Goal: Check status: Check status

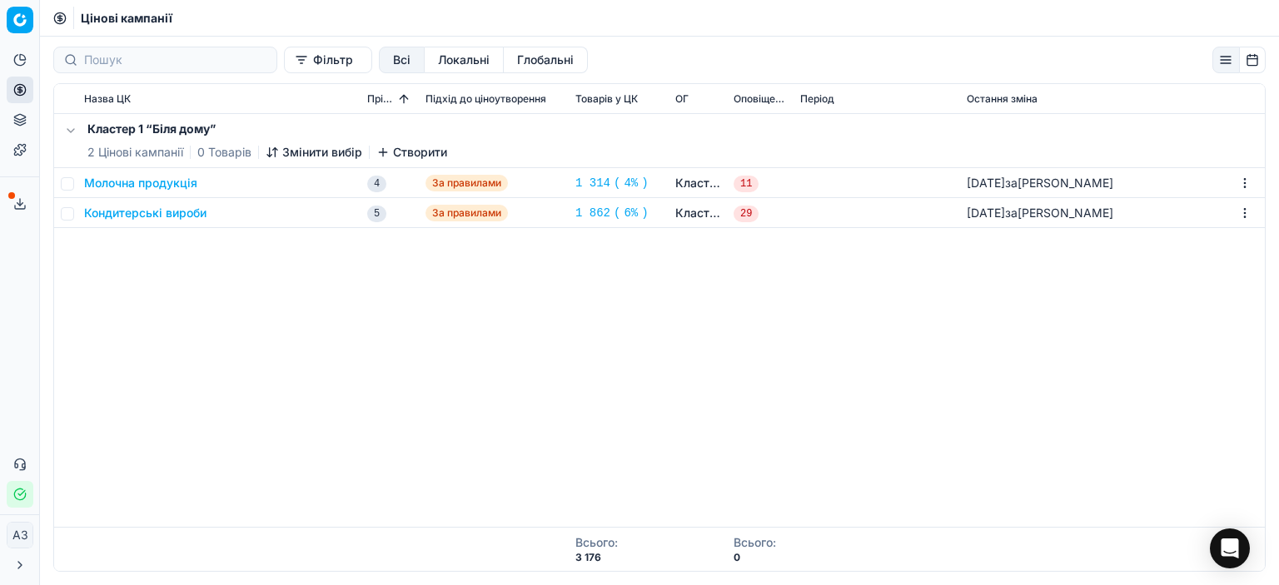
click at [1017, 188] on font "за" at bounding box center [1011, 183] width 12 height 14
click at [1062, 224] on div "[DATE] за [PERSON_NAME]" at bounding box center [1111, 213] width 291 height 27
click at [1062, 206] on font "[PERSON_NAME]" at bounding box center [1065, 213] width 96 height 14
click at [1055, 216] on font "[PERSON_NAME]" at bounding box center [1065, 213] width 96 height 14
click at [1034, 315] on div "Кластер 1 “Біля дому” 2 Цінові кампанії 0 Товарів Змінити вибір Створити Молочн…" at bounding box center [659, 320] width 1210 height 413
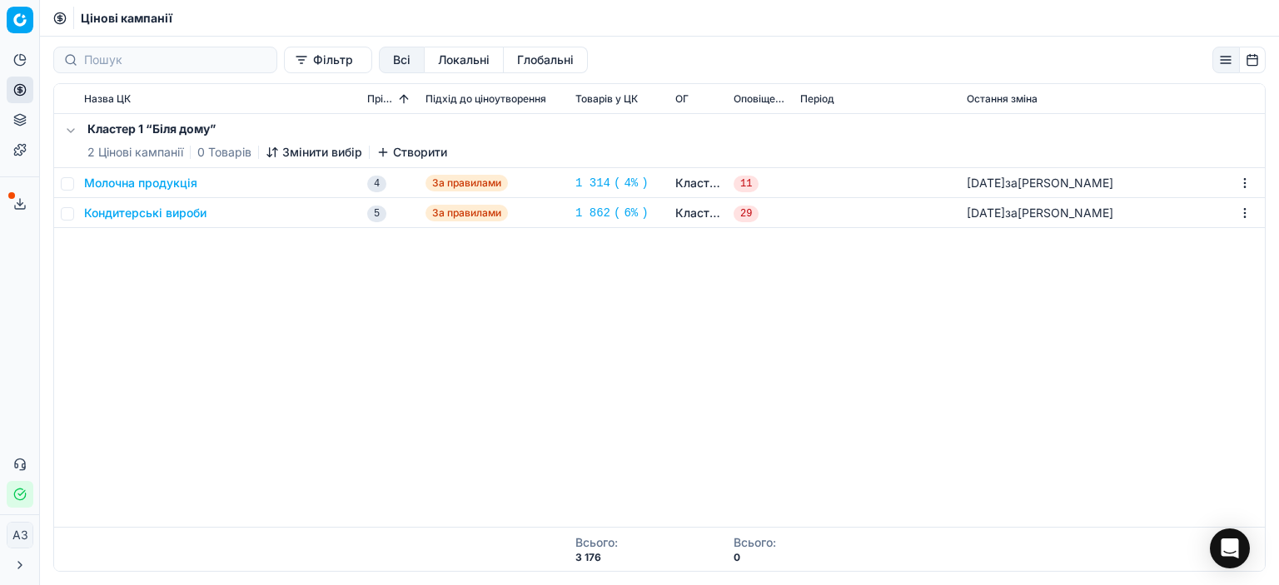
click at [126, 187] on font "Молочна продукція" at bounding box center [140, 183] width 113 height 14
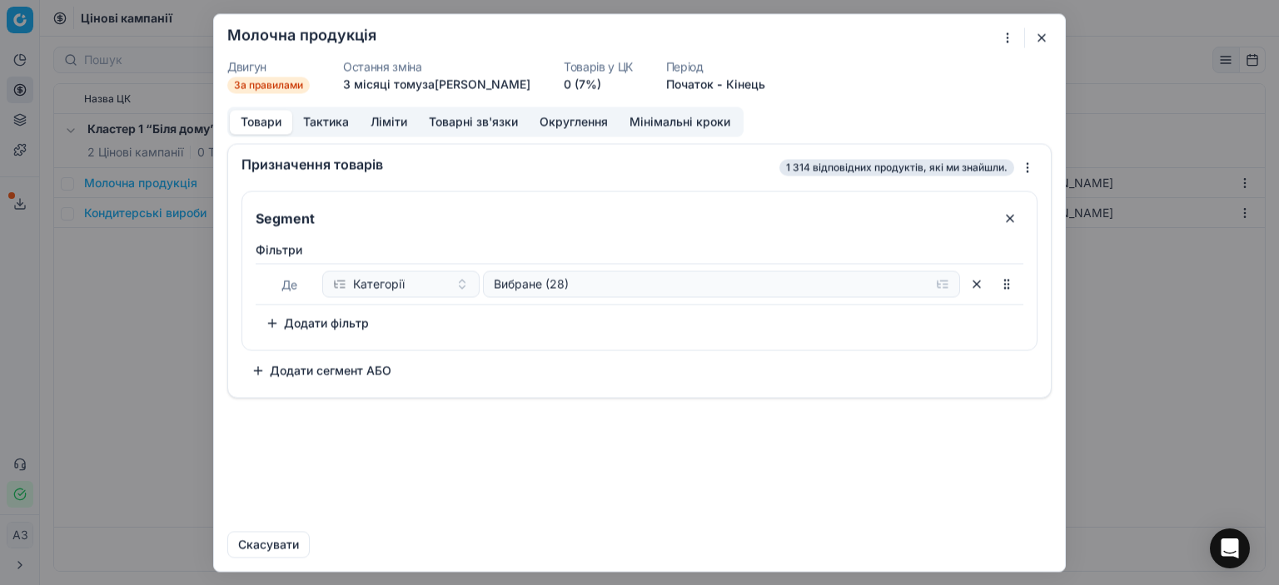
click at [1032, 40] on button "button" at bounding box center [1041, 37] width 20 height 20
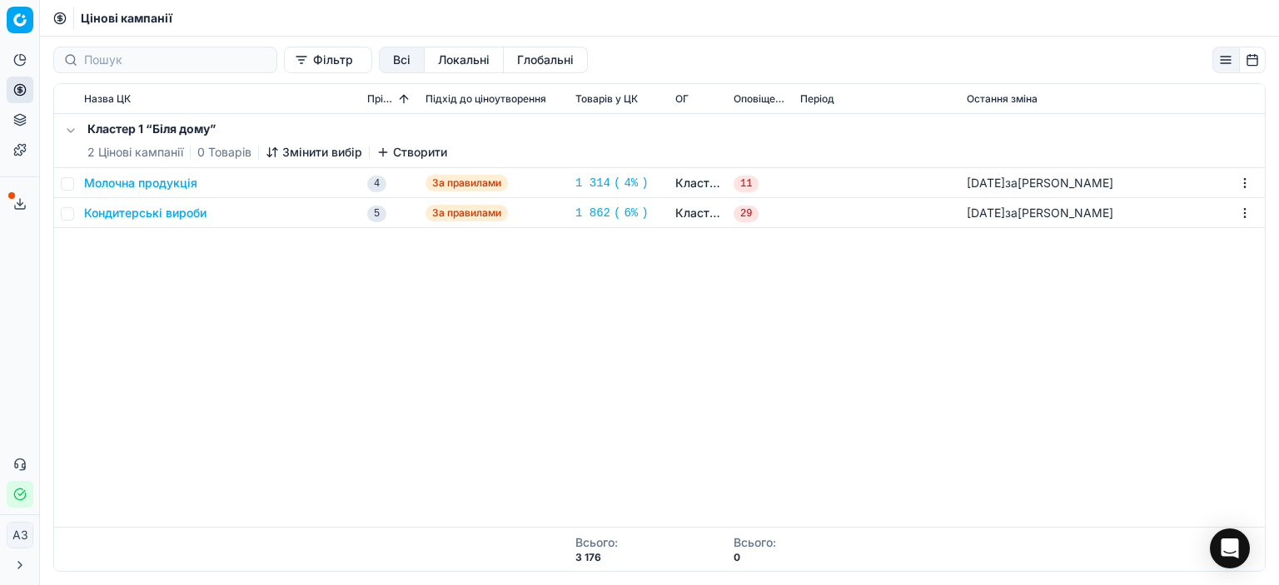
click at [142, 215] on font "Кондитерські вироби" at bounding box center [145, 213] width 122 height 14
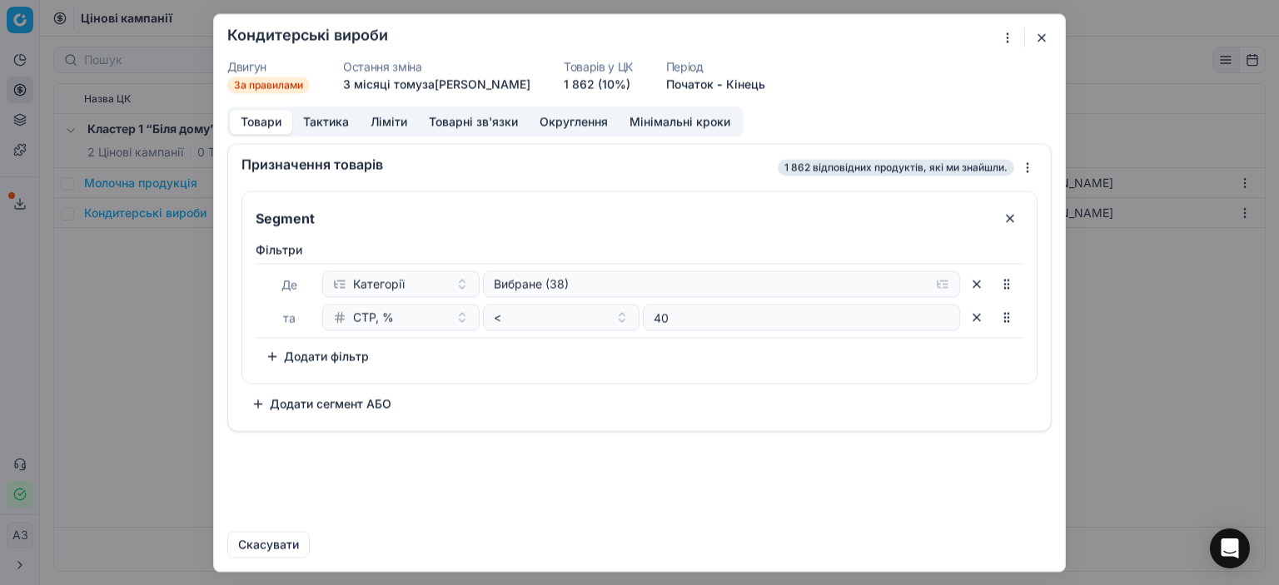
click at [1043, 27] on button "button" at bounding box center [1041, 37] width 20 height 20
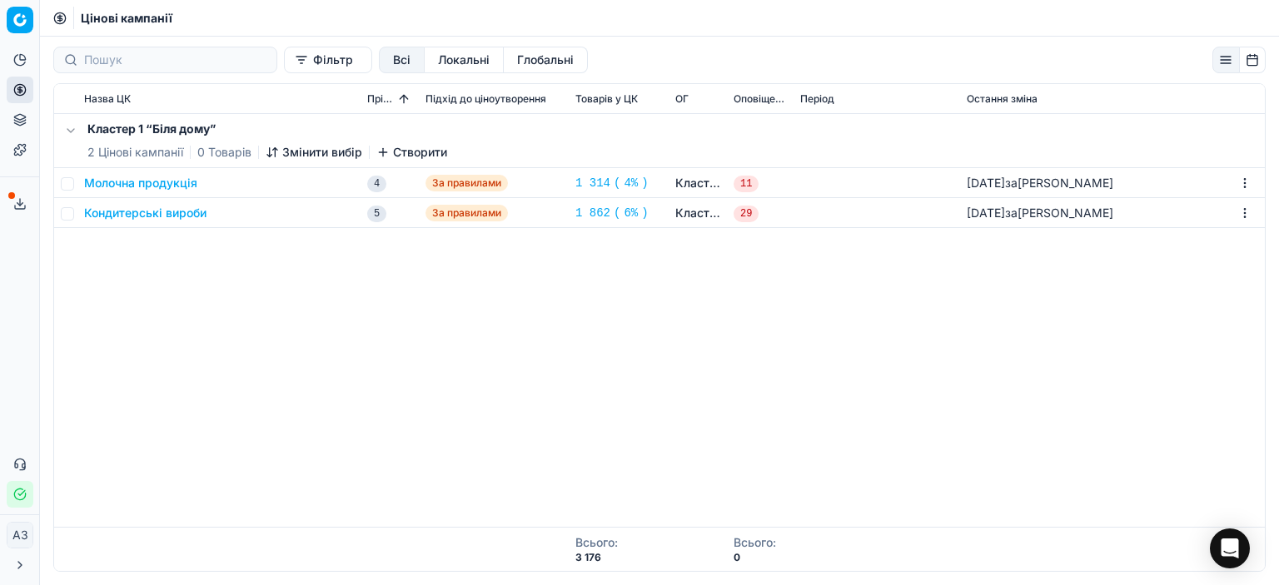
click at [313, 413] on div "Кластер 1 “Біля дому” 2 Цінові кампанії 0 Товарів Змінити вибір Створити Молочн…" at bounding box center [659, 320] width 1210 height 413
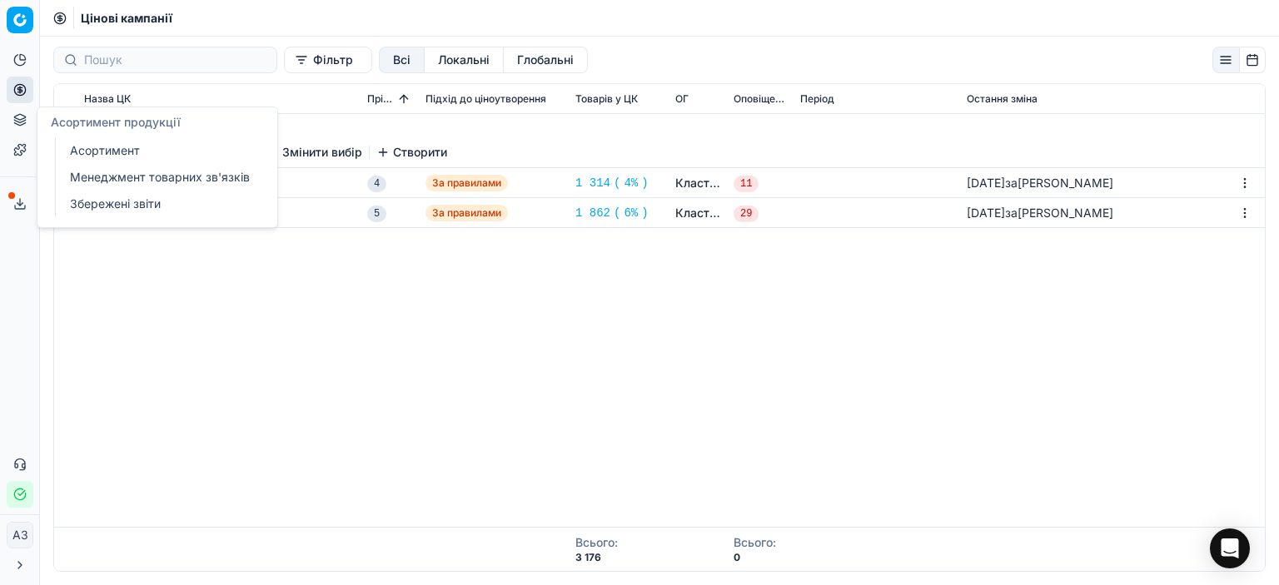
click at [106, 147] on font "Асортимент" at bounding box center [105, 150] width 70 height 14
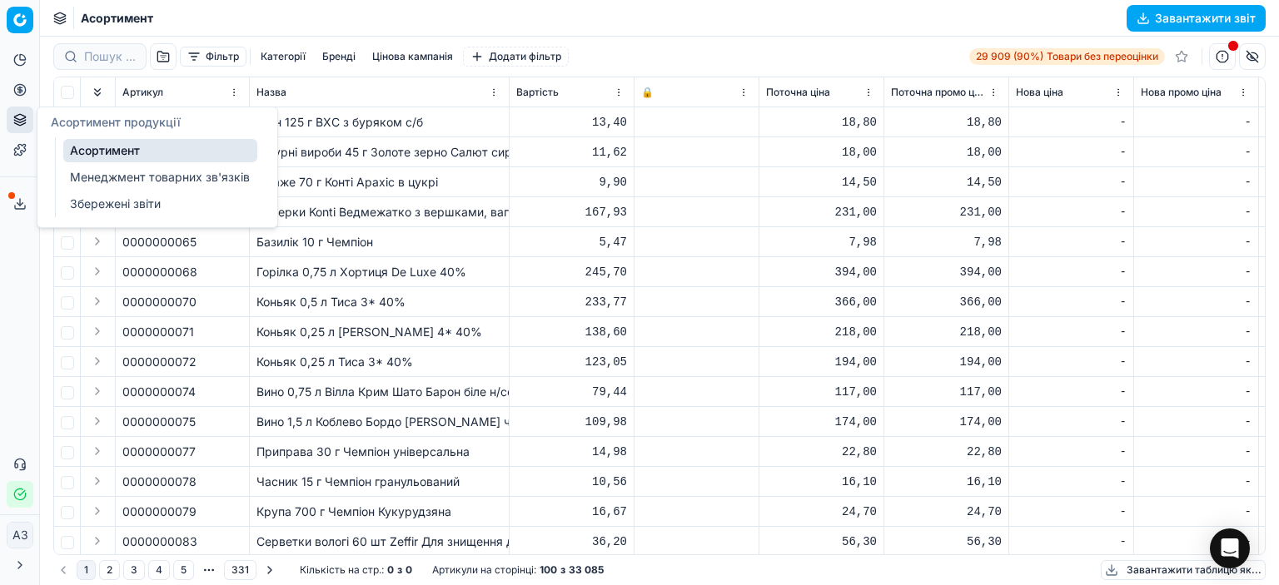
click at [106, 170] on font "Менеджмент товарних зв'язків" at bounding box center [160, 177] width 180 height 14
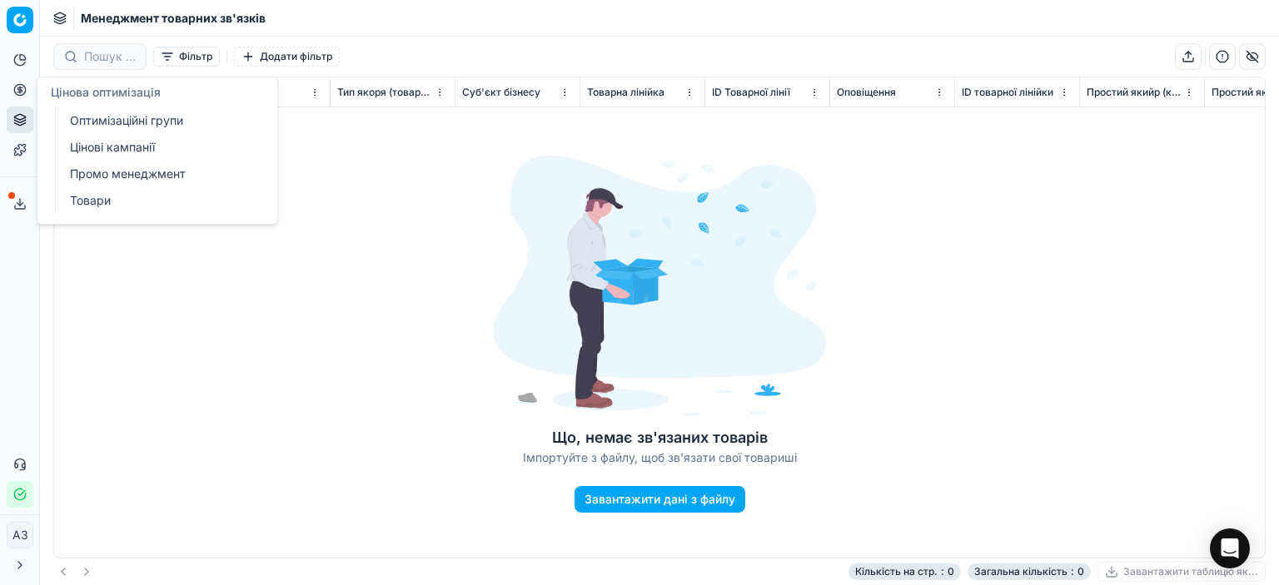
click at [111, 117] on font "Оптимізаційні групи" at bounding box center [126, 120] width 113 height 14
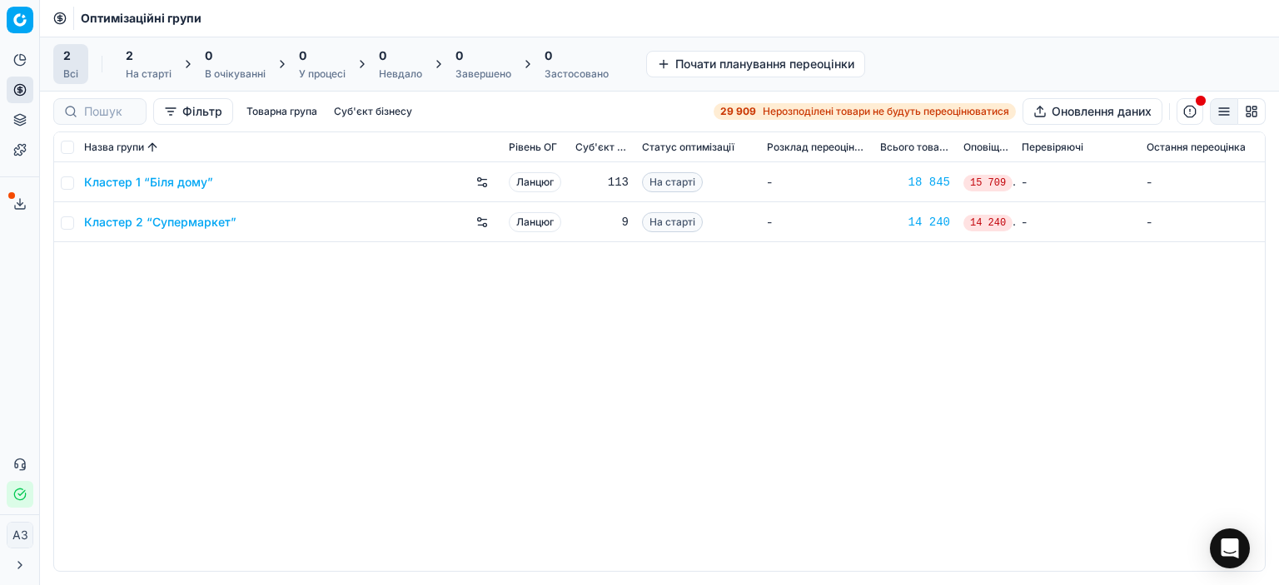
click at [482, 407] on div "Кластер 1 “Біля дому” Ланцюг 113 На старті - 18 845 15 709 - - Кластер 2 “Супер…" at bounding box center [659, 366] width 1210 height 409
click at [261, 325] on div "Кластер 1 “Біля дому” Ланцюг 113 На старті - 18 845 15 709 - - Кластер 2 “Супер…" at bounding box center [659, 366] width 1210 height 409
click at [153, 176] on font "Кластер 1 “Біля дому”" at bounding box center [148, 182] width 129 height 14
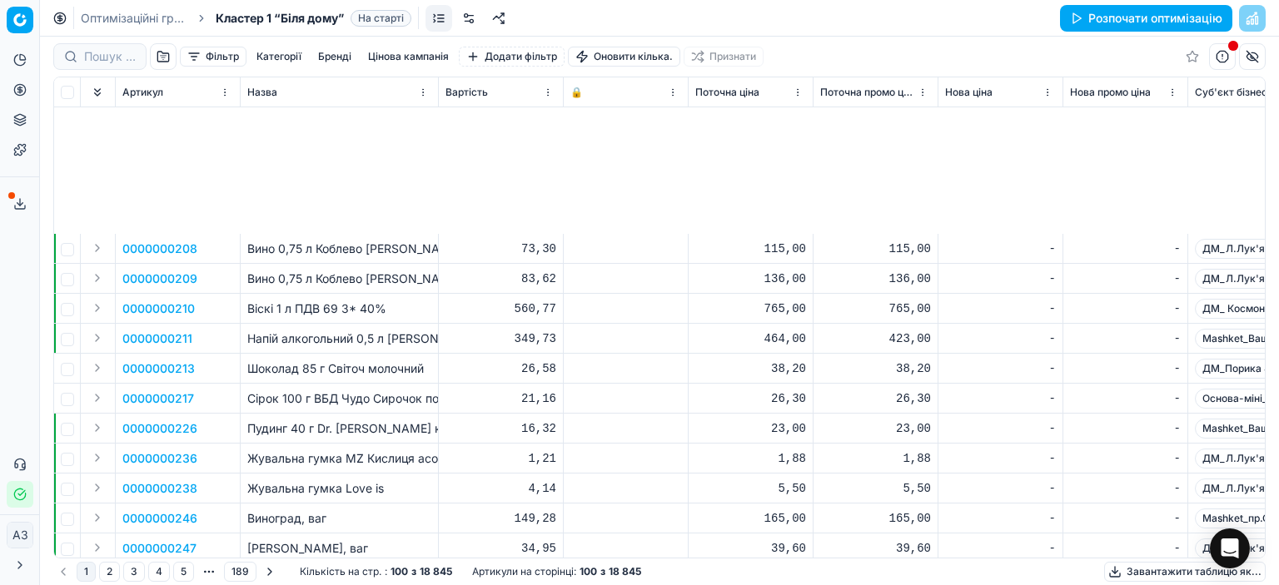
scroll to position [2558, 0]
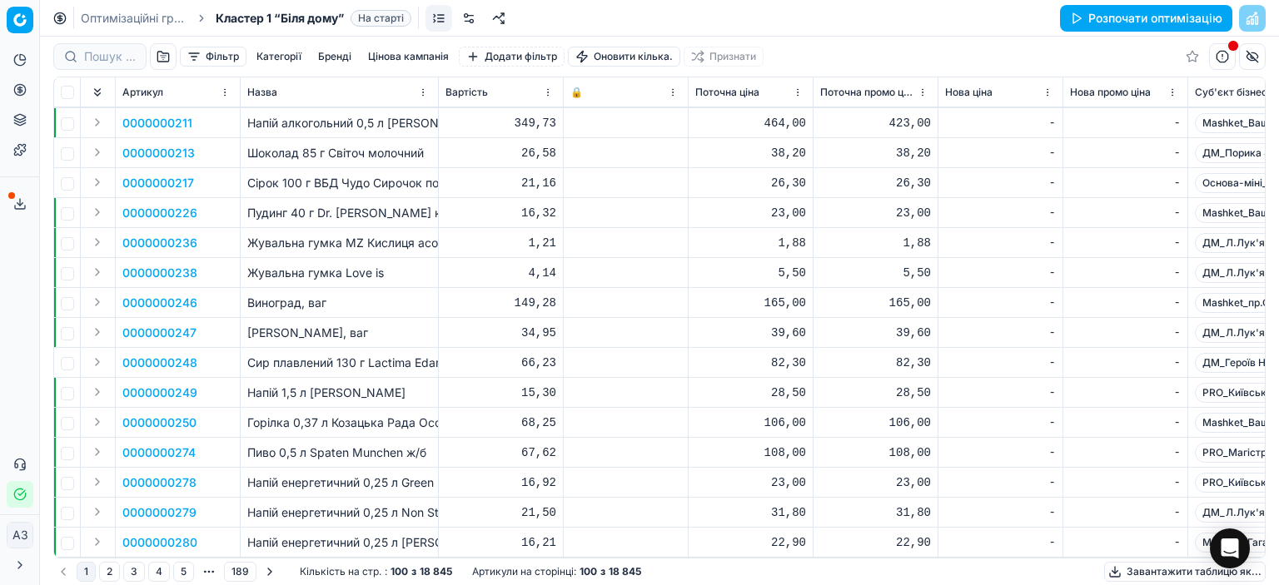
drag, startPoint x: 114, startPoint y: 572, endPoint x: 114, endPoint y: 557, distance: 15.0
click at [114, 573] on button "2" at bounding box center [109, 572] width 21 height 20
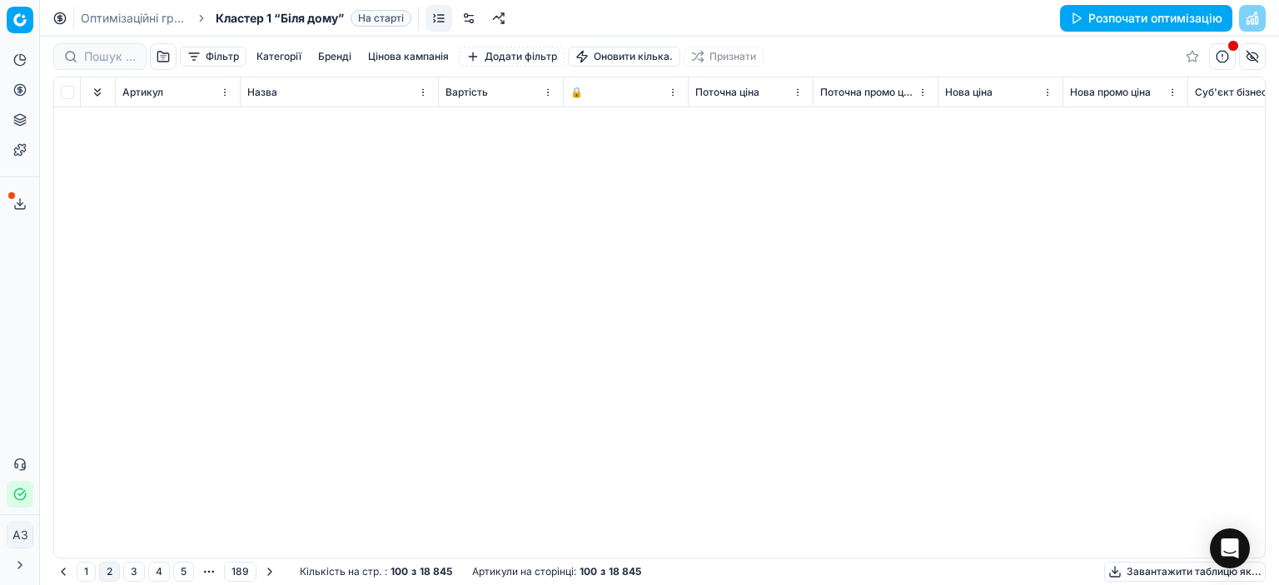
scroll to position [2558, 0]
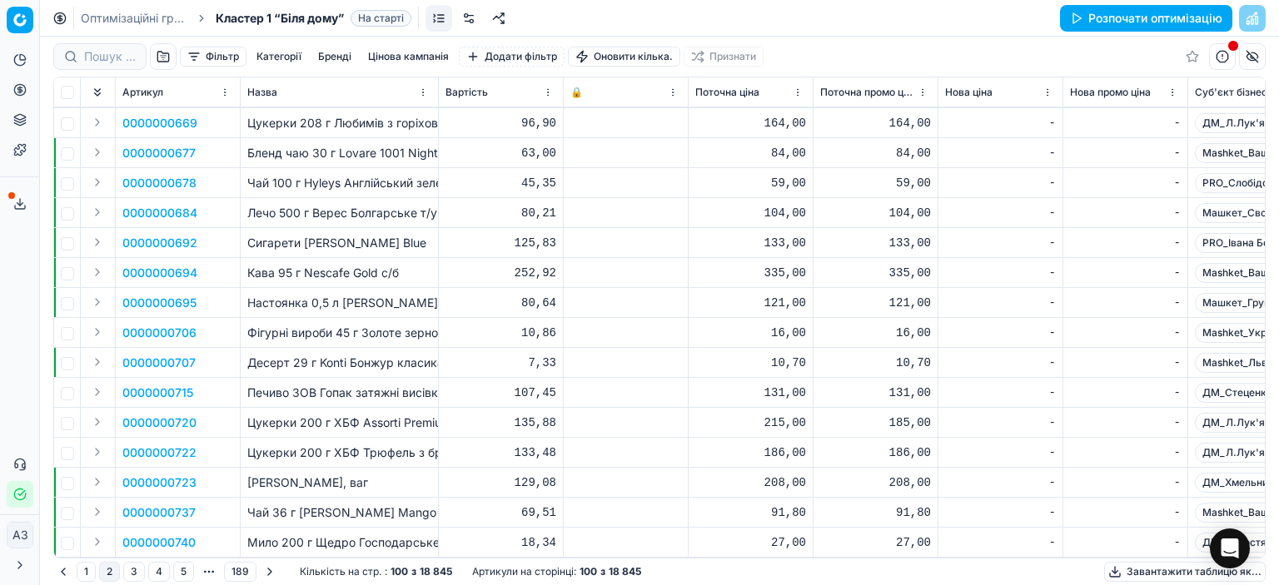
click at [137, 572] on button "3" at bounding box center [134, 572] width 22 height 20
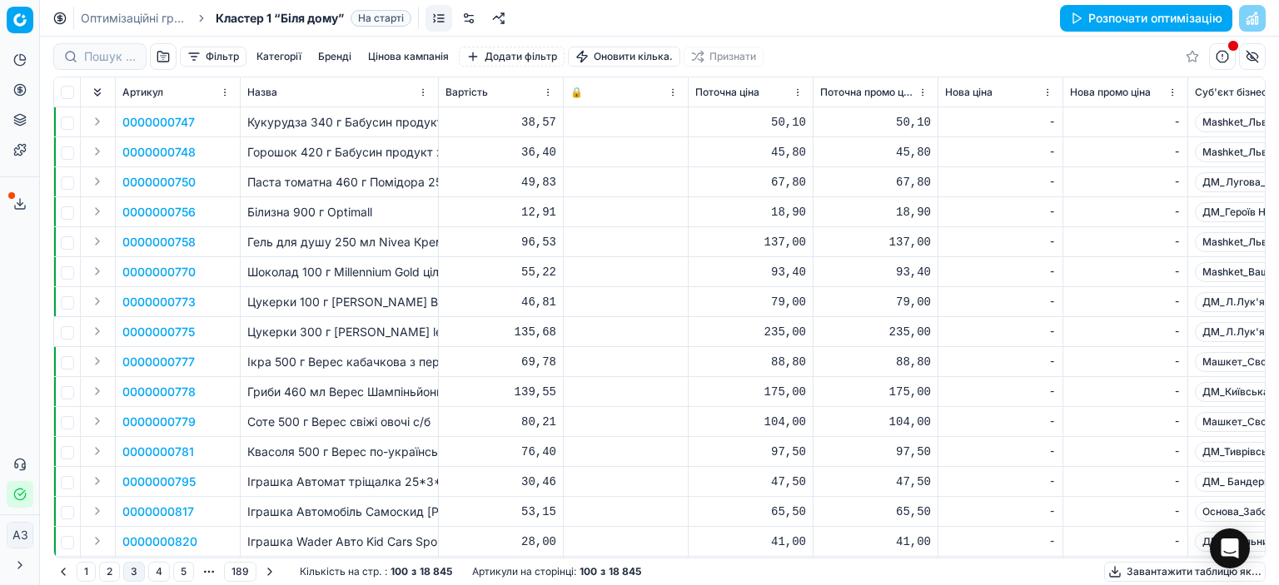
click at [153, 572] on button "4" at bounding box center [159, 572] width 22 height 20
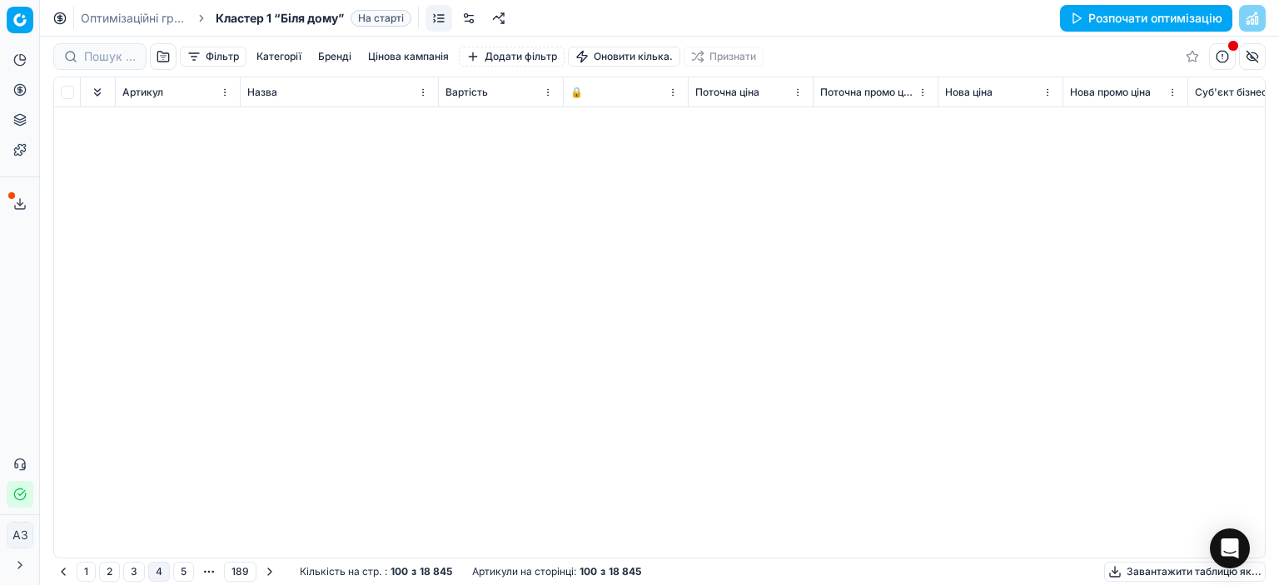
scroll to position [1332, 0]
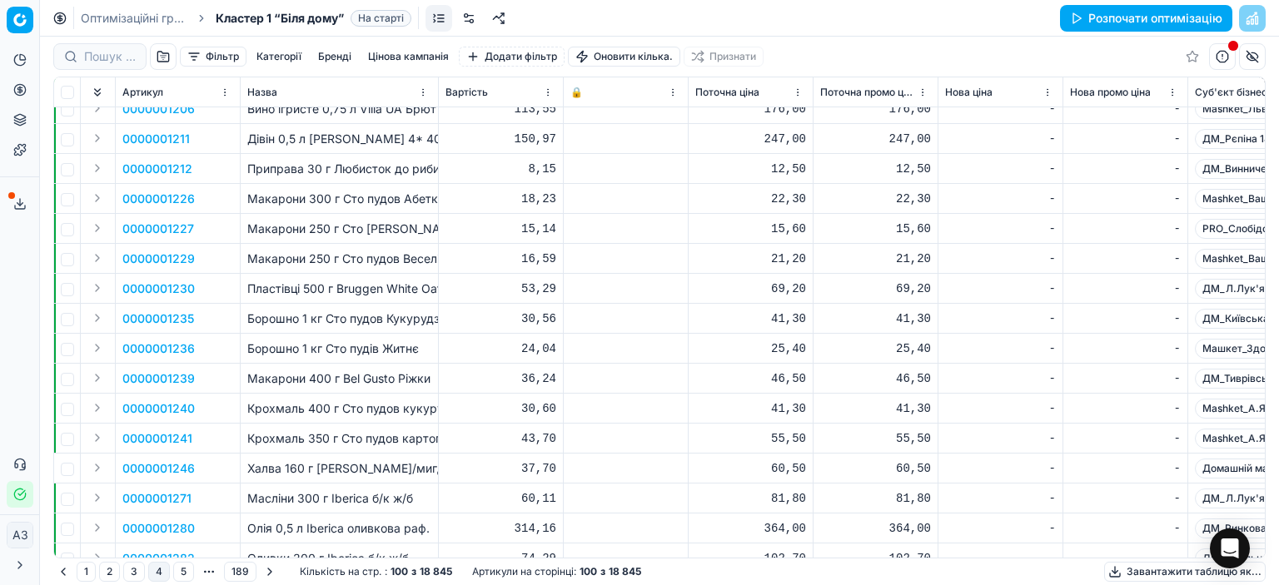
click at [88, 571] on button "1" at bounding box center [86, 572] width 19 height 20
click at [106, 572] on div at bounding box center [659, 311] width 1239 height 549
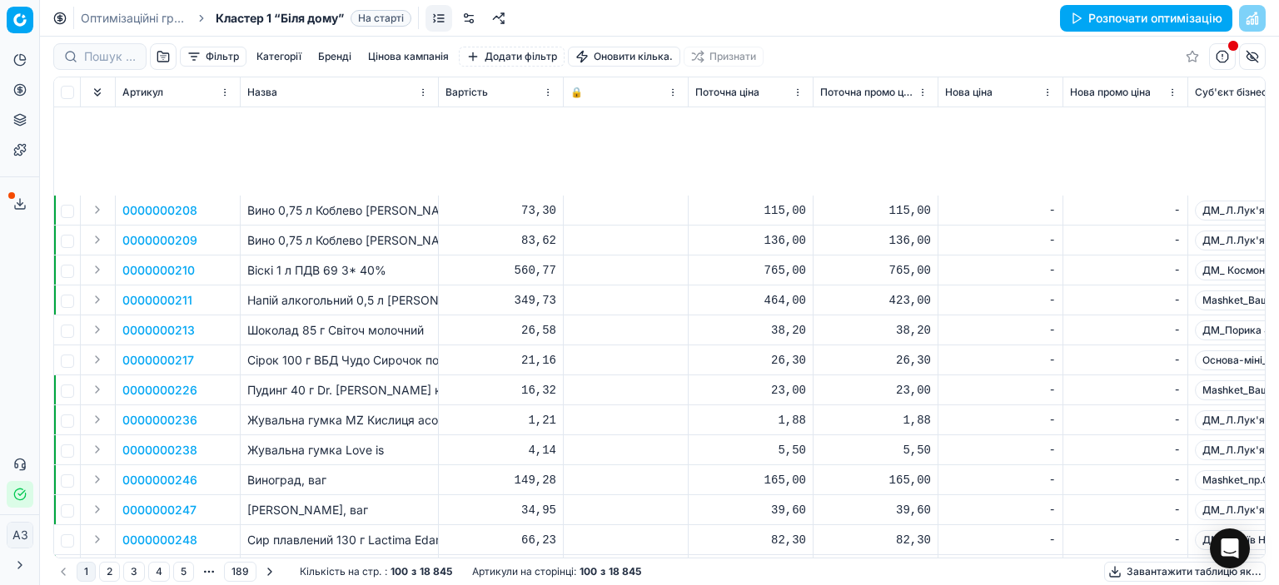
scroll to position [2558, 0]
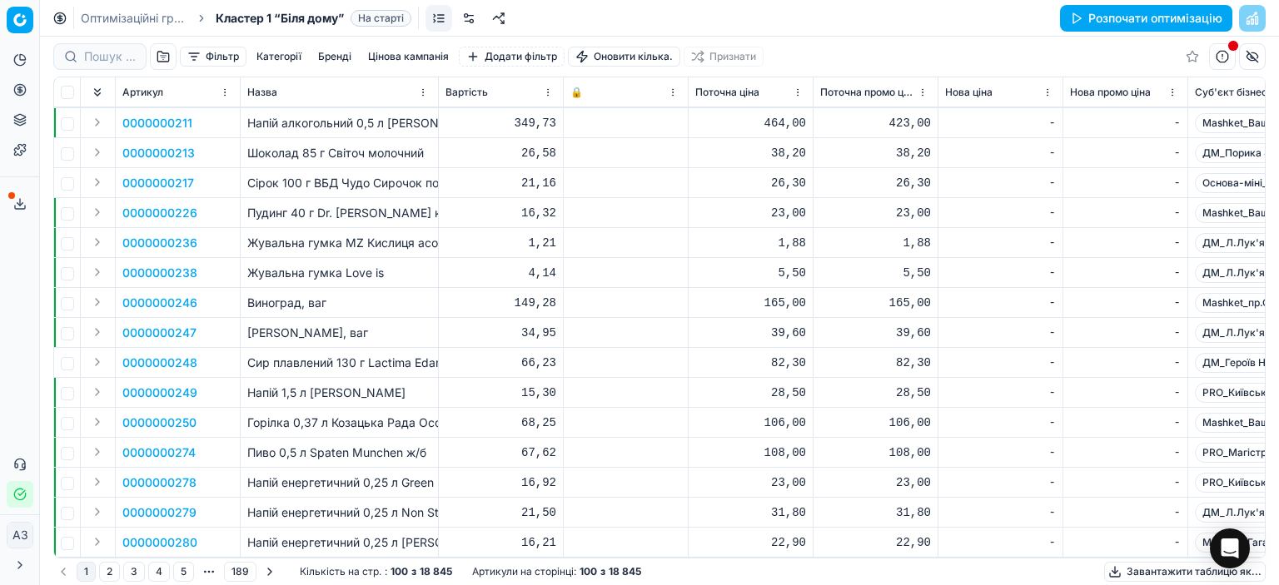
click at [162, 569] on button "4" at bounding box center [159, 572] width 22 height 20
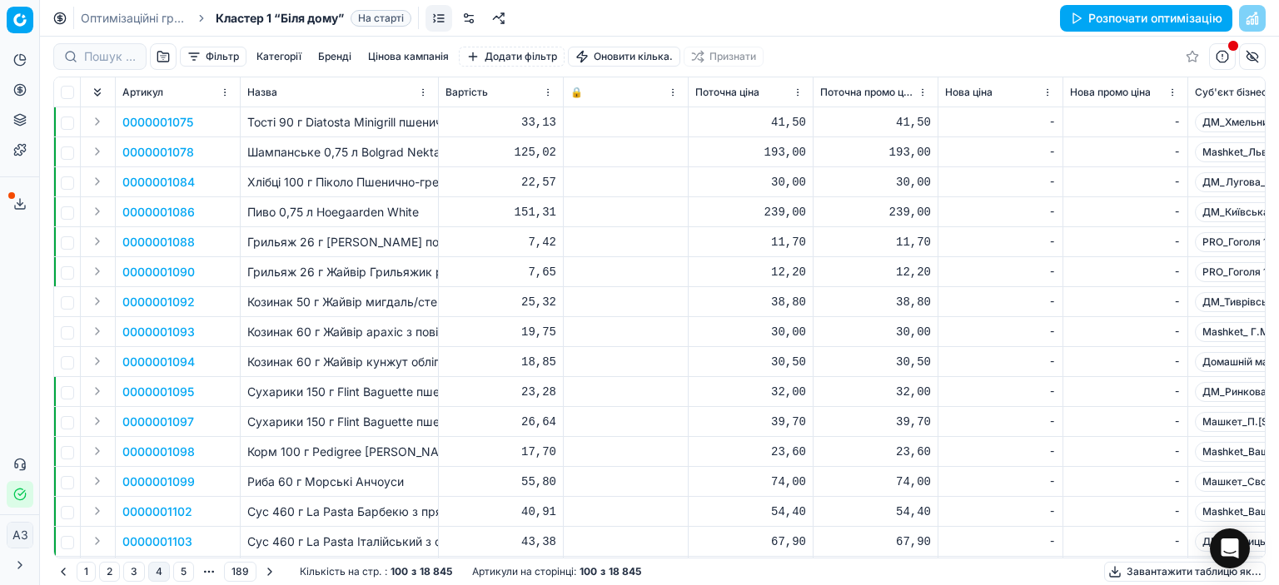
click at [181, 573] on button "5" at bounding box center [183, 572] width 21 height 20
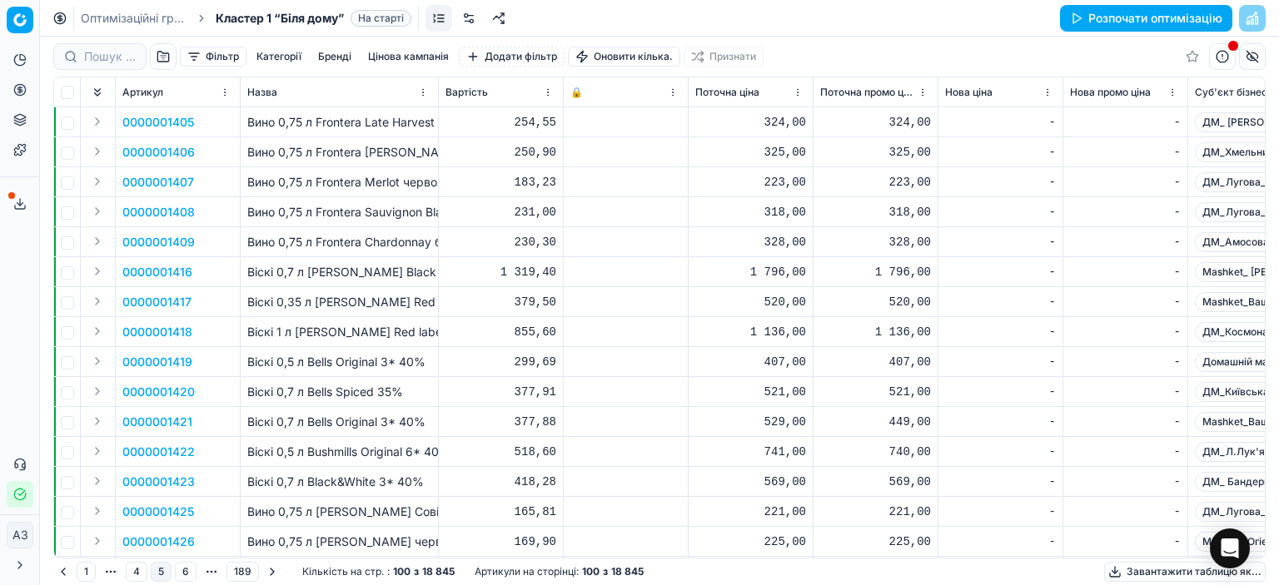
click at [181, 573] on button "6" at bounding box center [186, 572] width 22 height 20
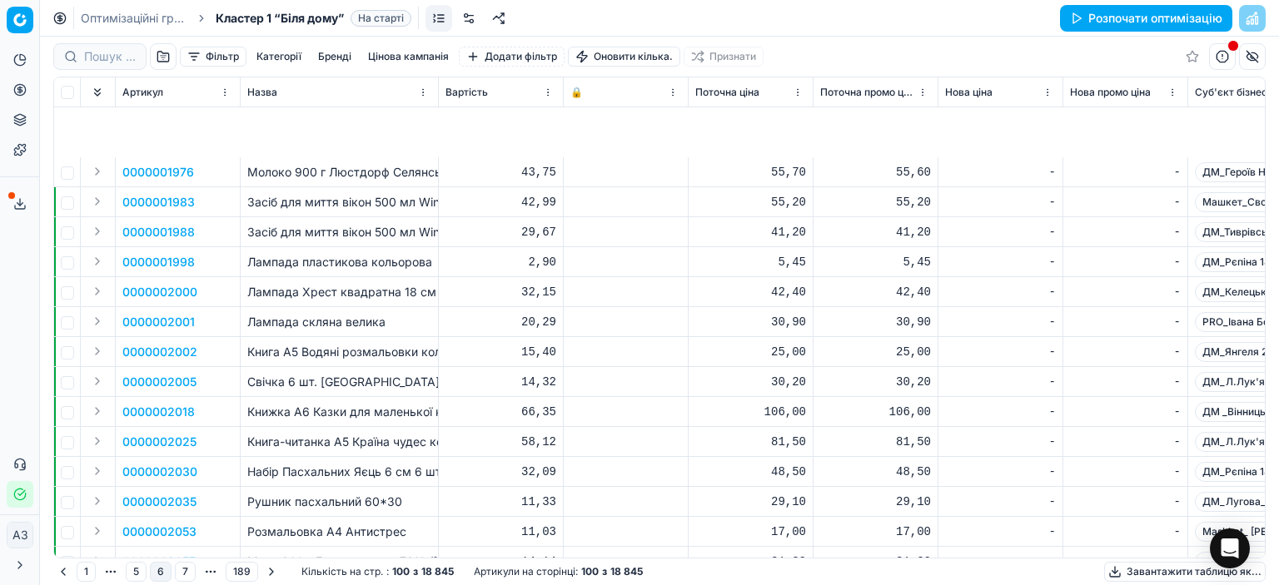
scroll to position [2558, 0]
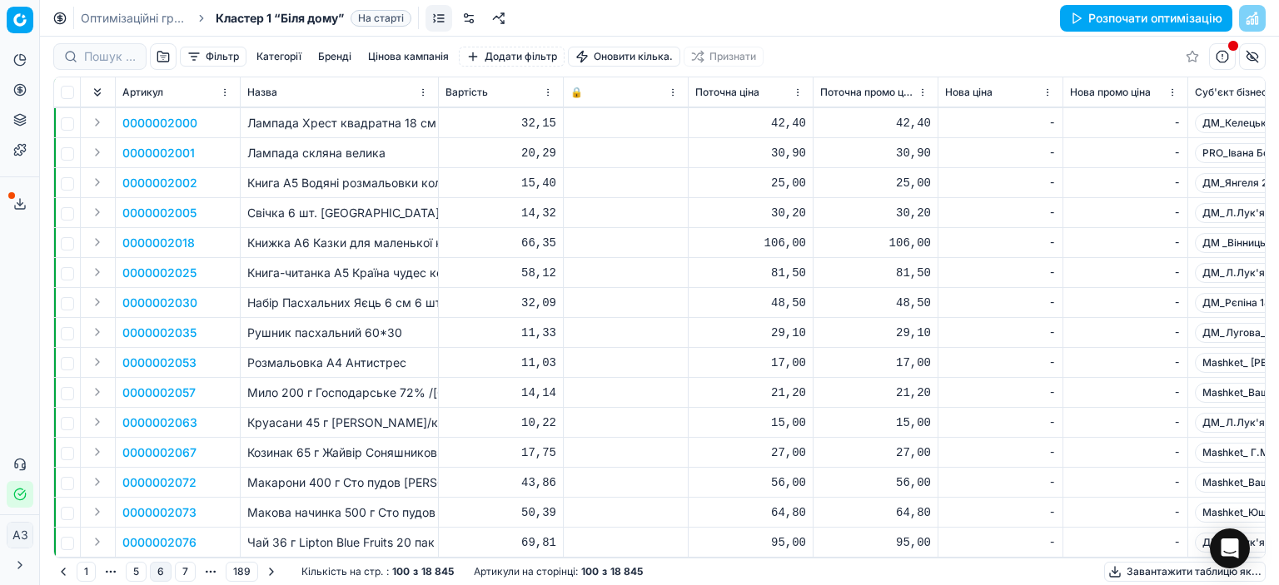
click at [182, 573] on button "7" at bounding box center [185, 572] width 21 height 20
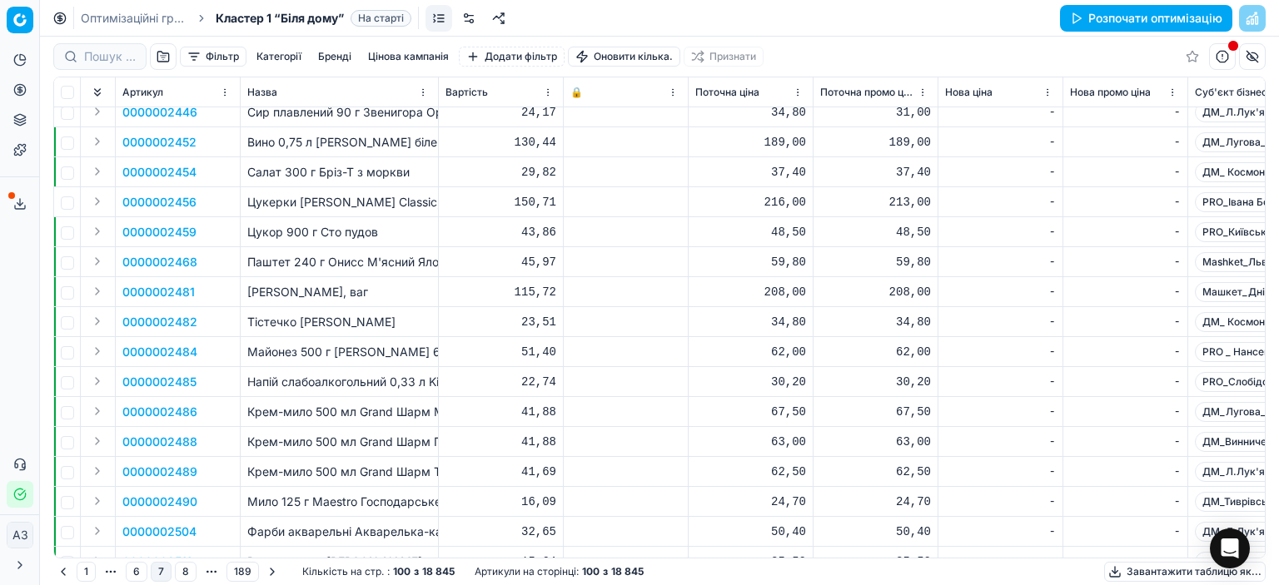
scroll to position [2558, 0]
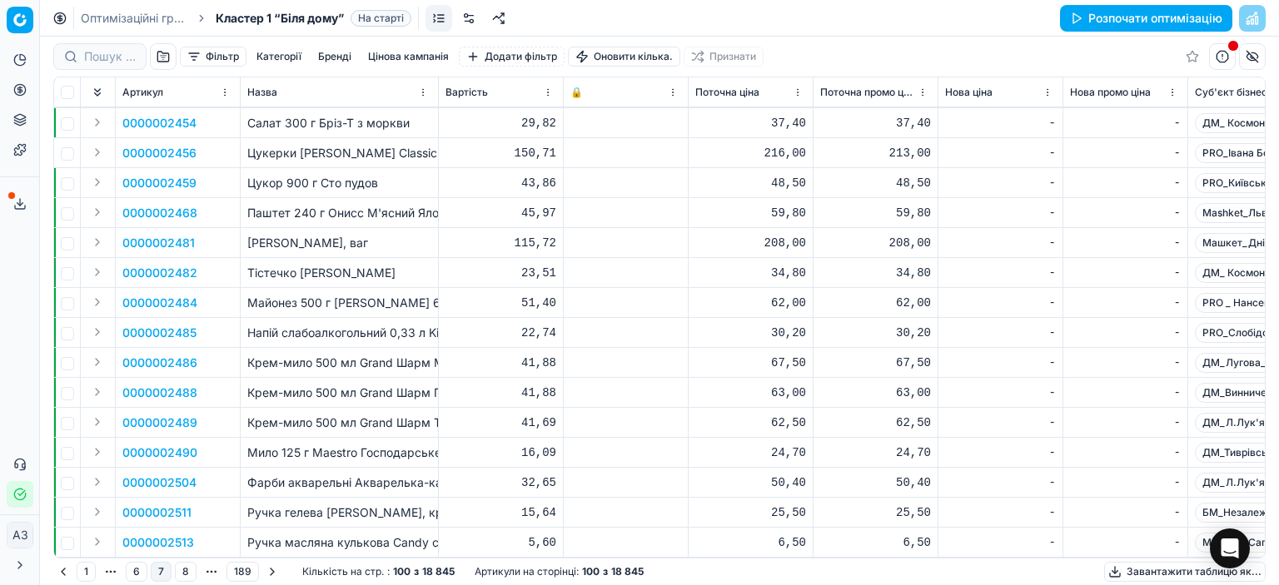
click at [176, 571] on button "8" at bounding box center [186, 572] width 22 height 20
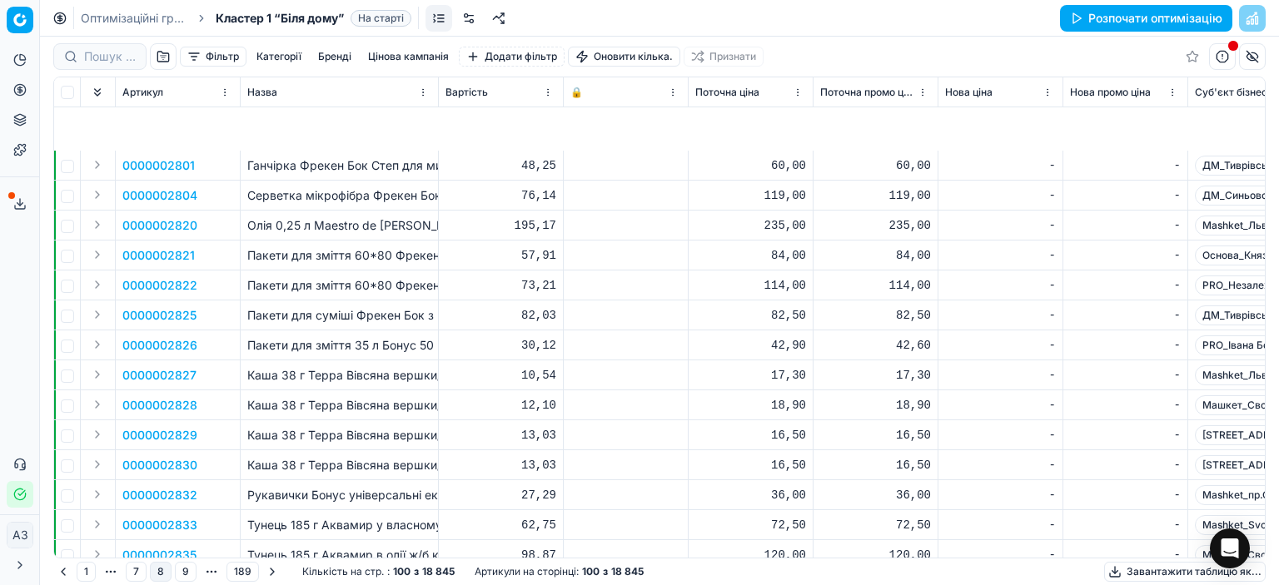
scroll to position [2558, 0]
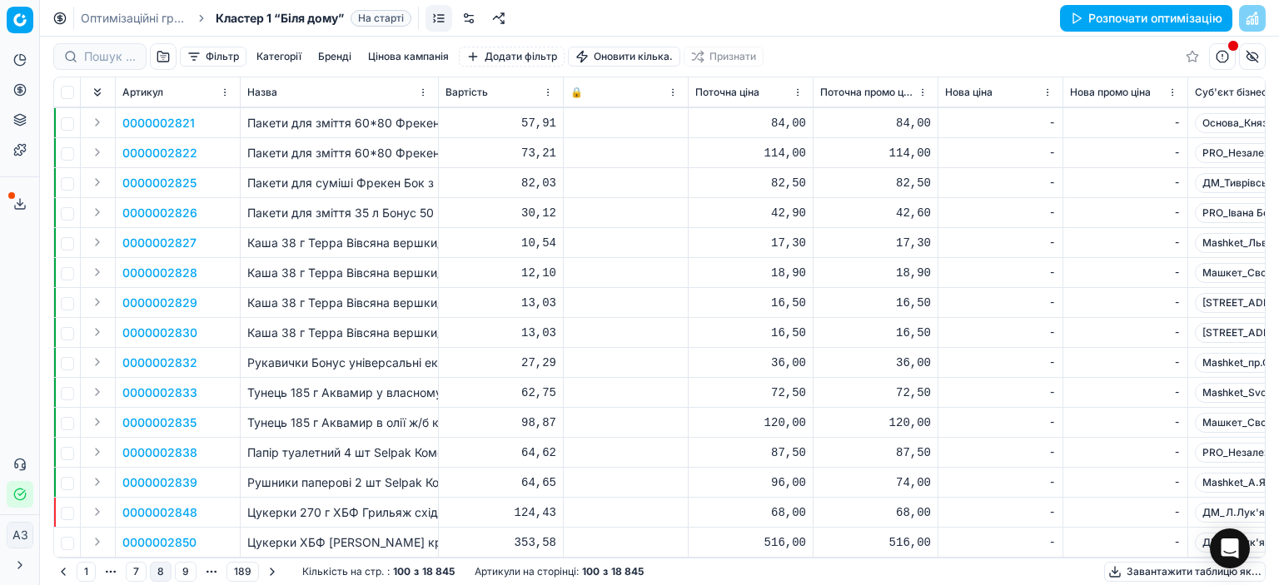
click at [176, 573] on button "9" at bounding box center [186, 572] width 22 height 20
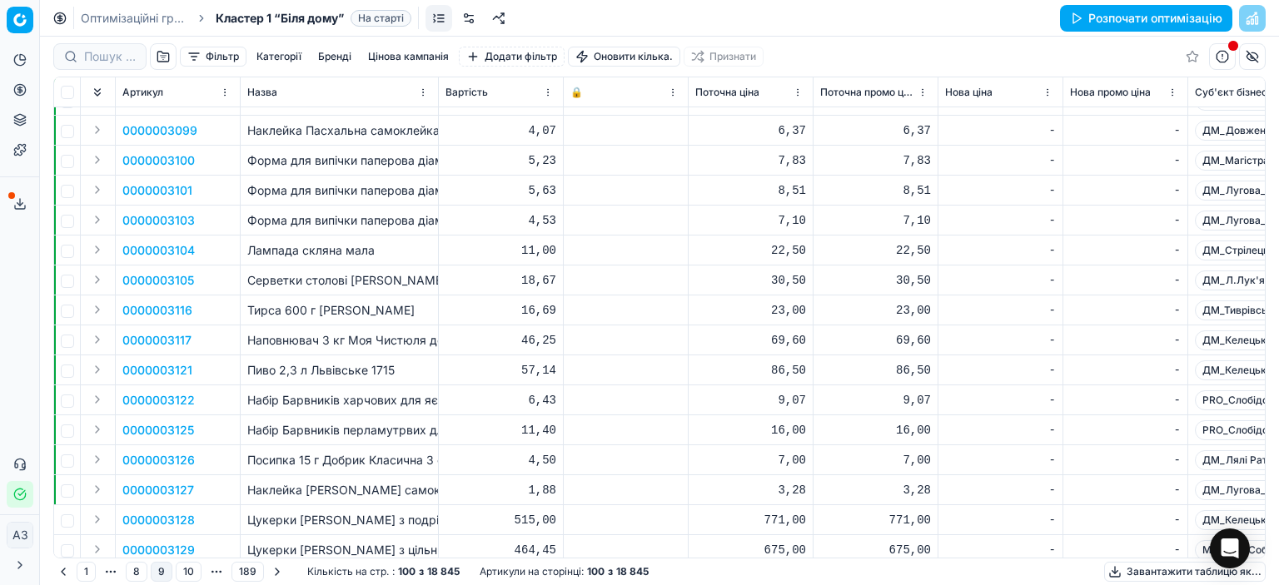
scroll to position [2558, 0]
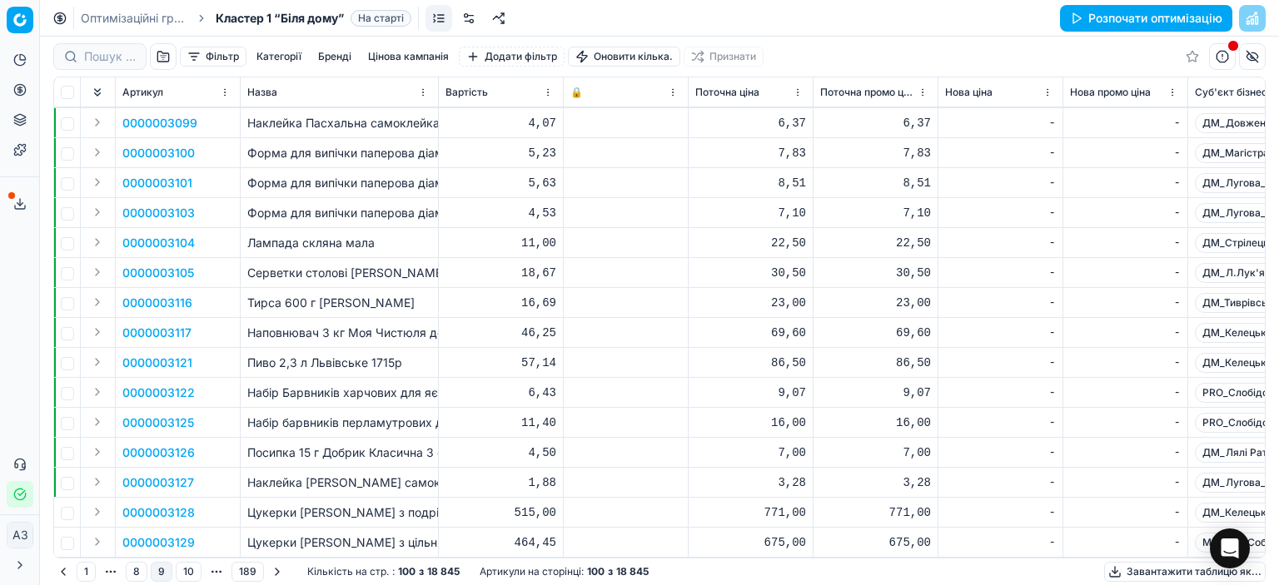
click at [194, 567] on button "10" at bounding box center [189, 572] width 26 height 20
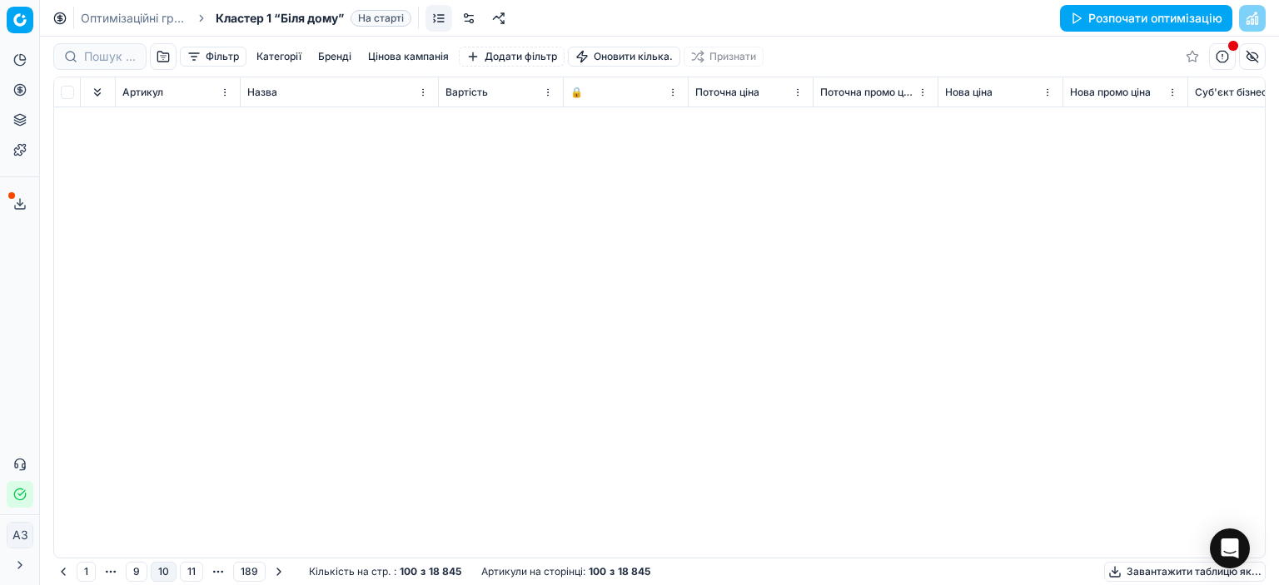
scroll to position [2558, 0]
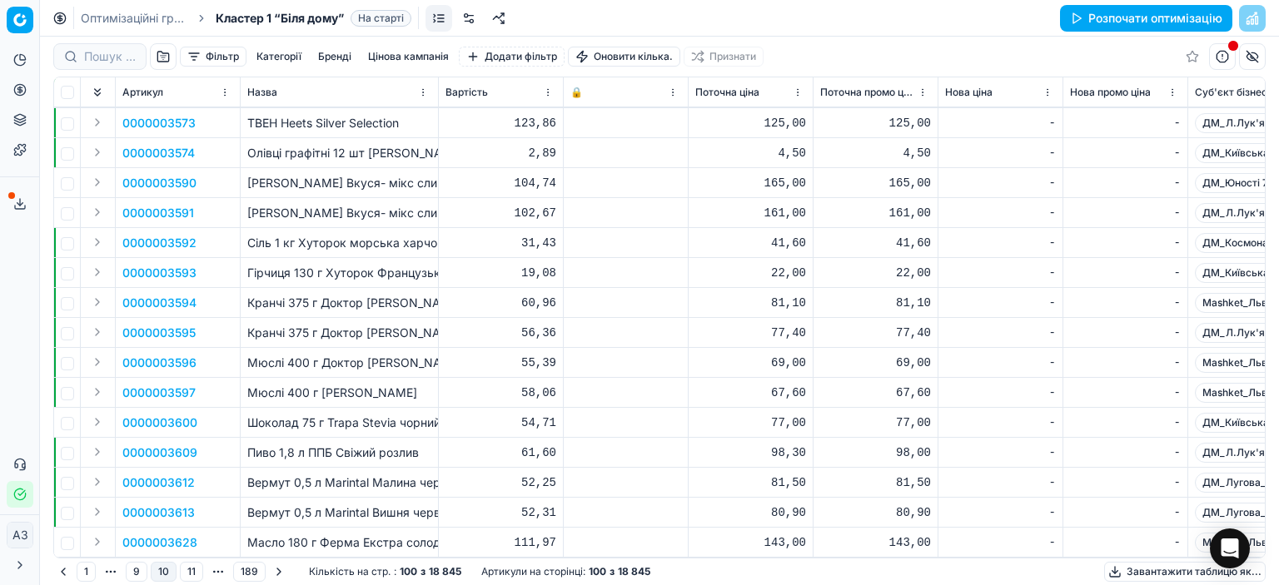
click at [192, 571] on button "11" at bounding box center [191, 572] width 23 height 20
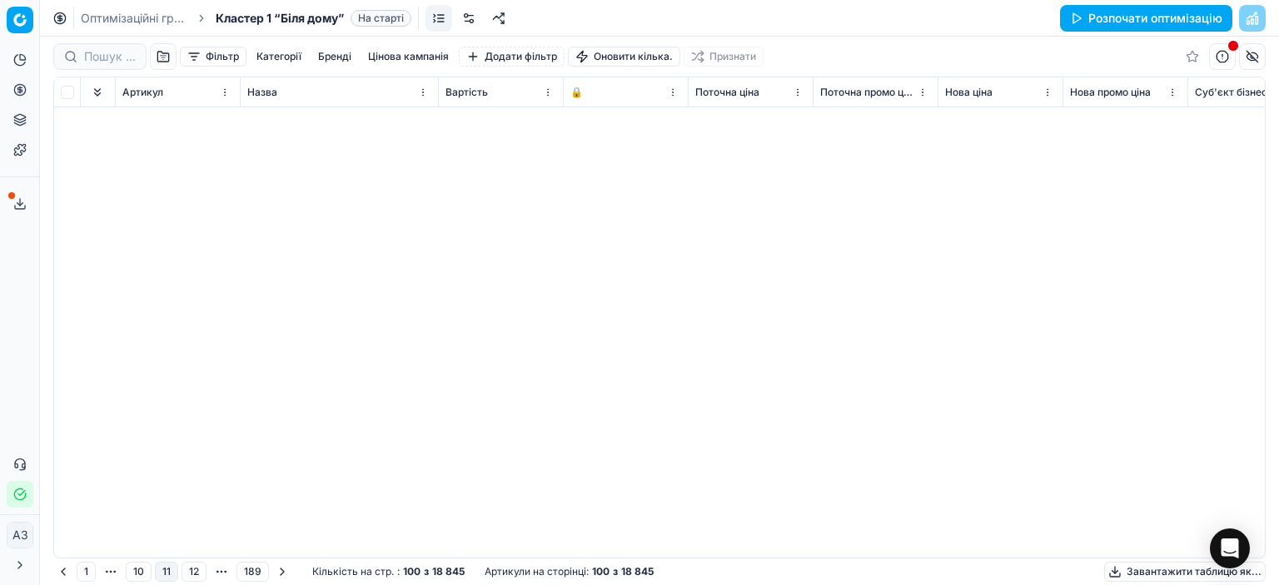
scroll to position [2558, 0]
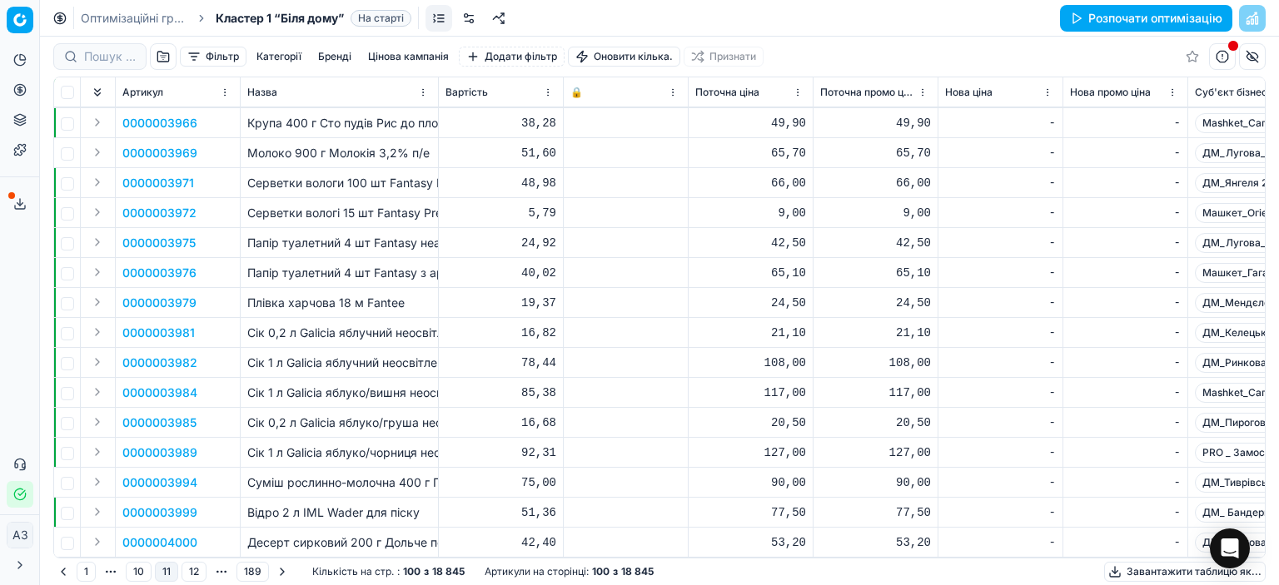
click at [191, 574] on button "12" at bounding box center [193, 572] width 25 height 20
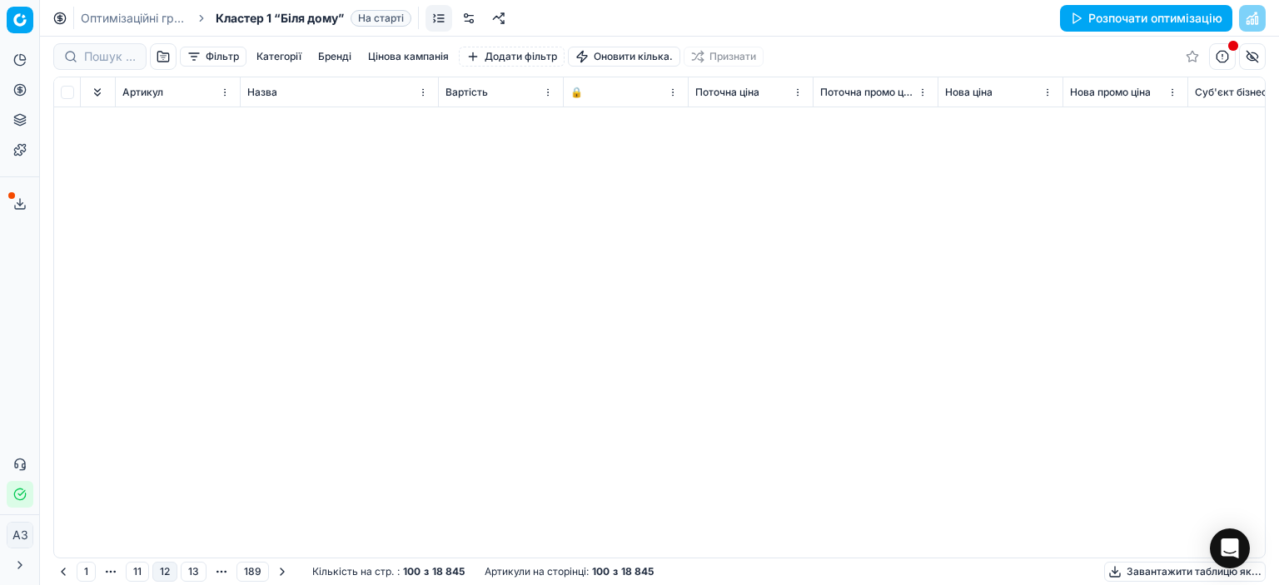
scroll to position [2558, 0]
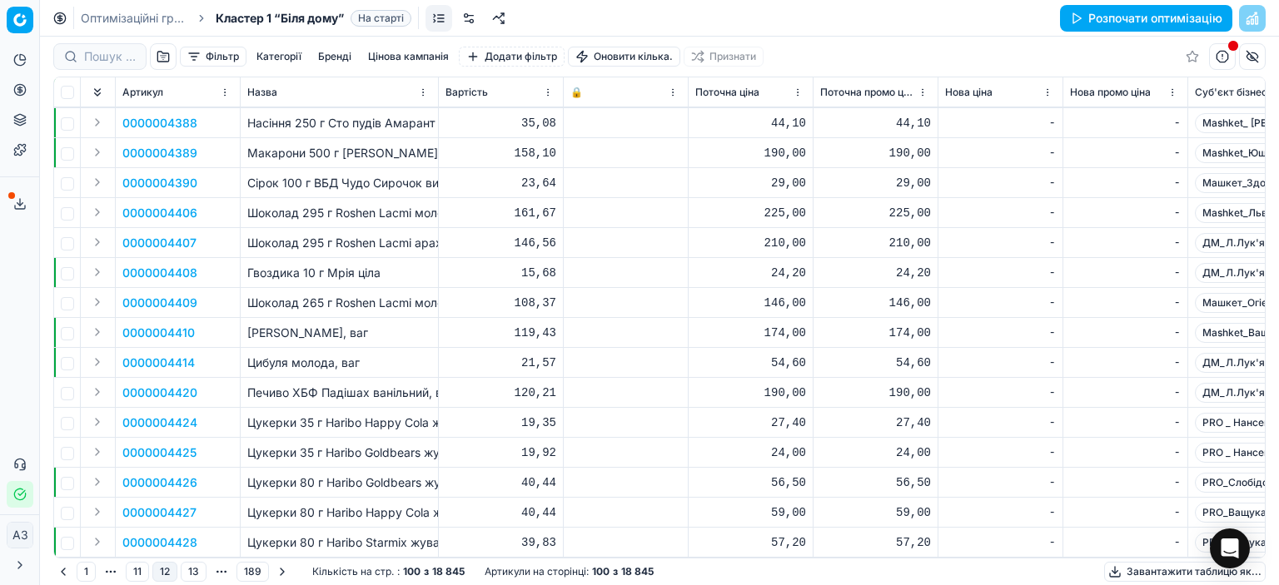
click at [191, 569] on button "13" at bounding box center [194, 572] width 26 height 20
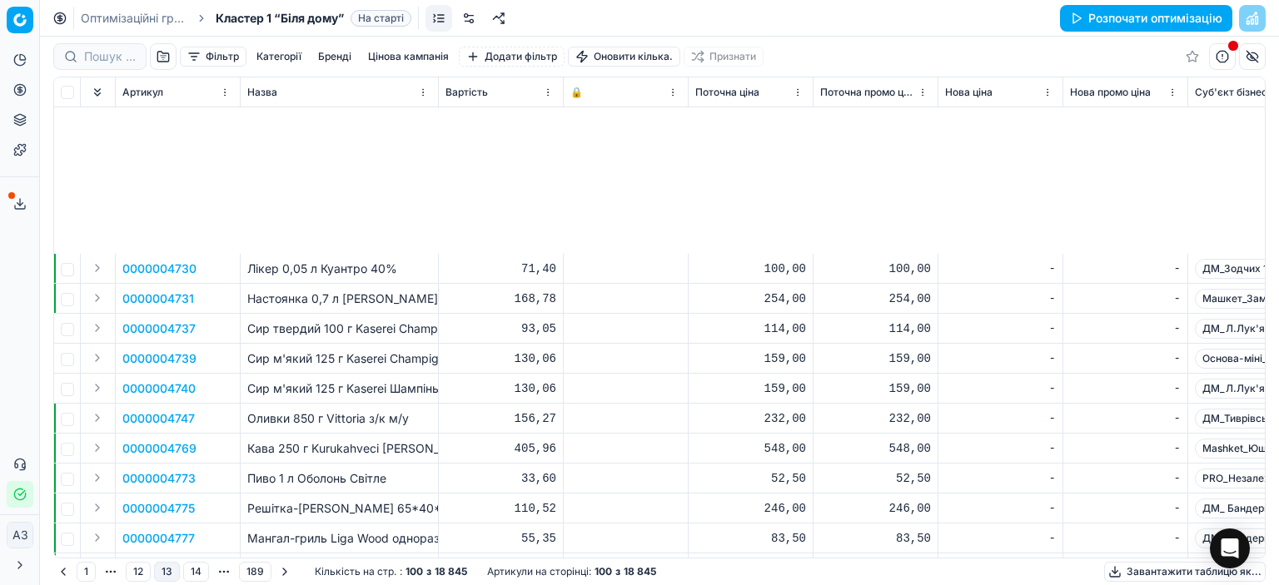
scroll to position [2558, 0]
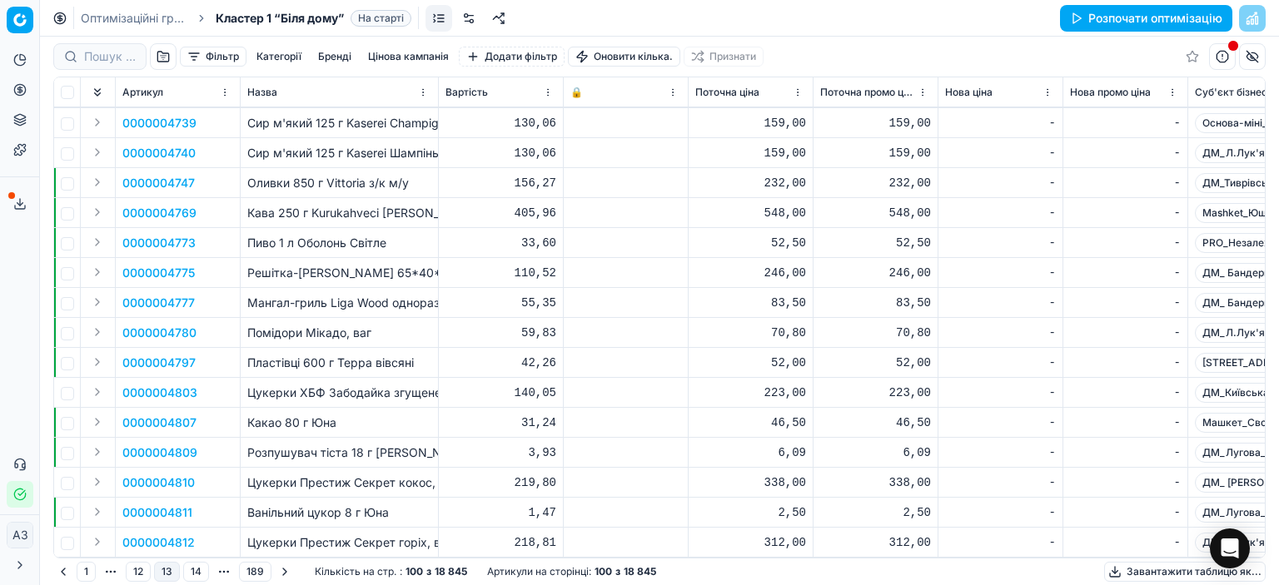
click at [200, 573] on button "14" at bounding box center [196, 572] width 26 height 20
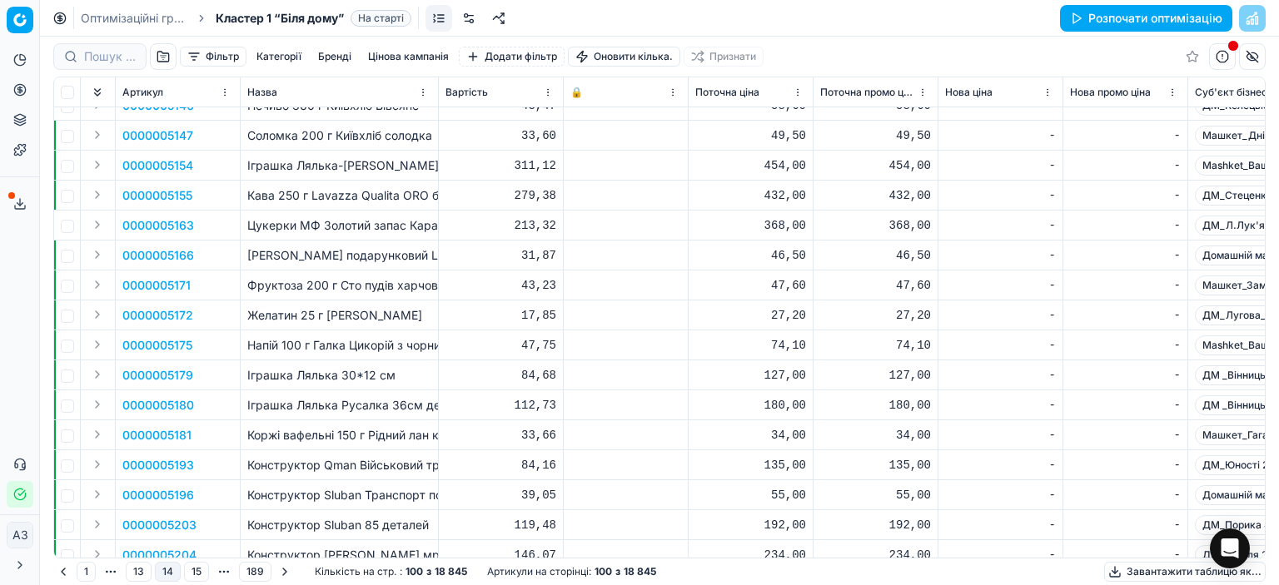
scroll to position [2558, 0]
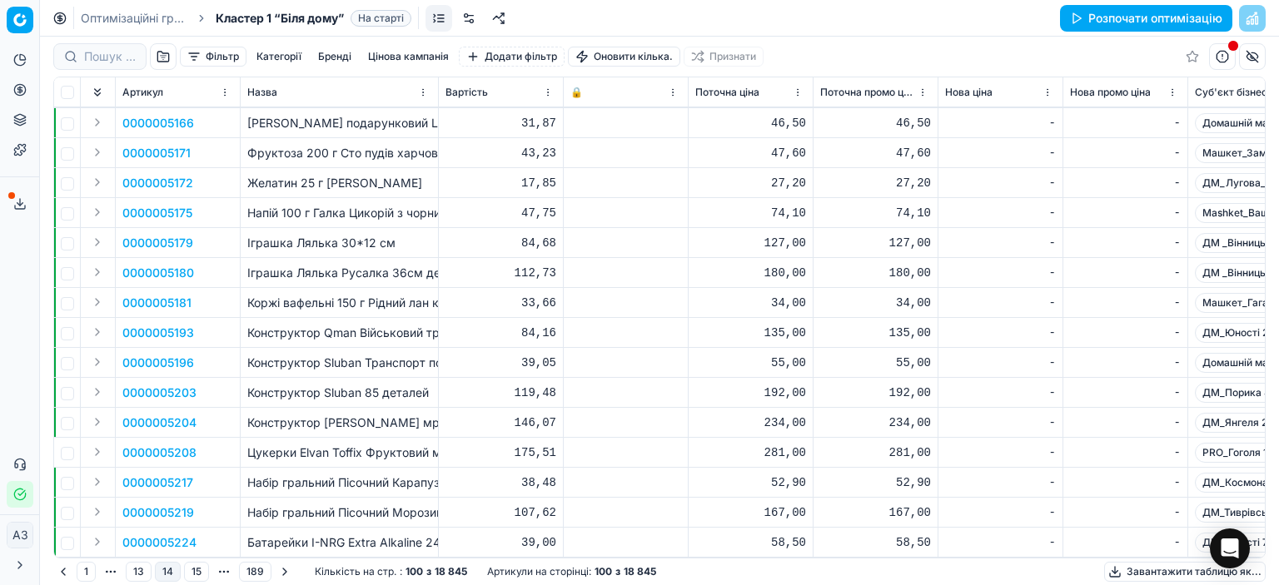
click at [186, 569] on button "15" at bounding box center [196, 572] width 25 height 20
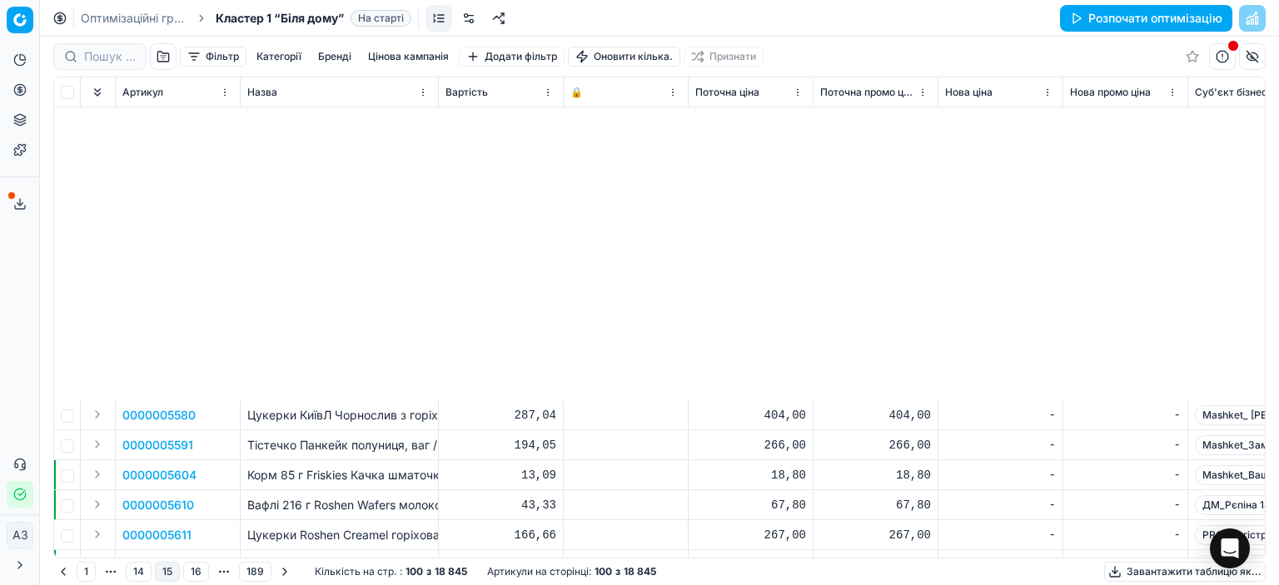
scroll to position [2558, 0]
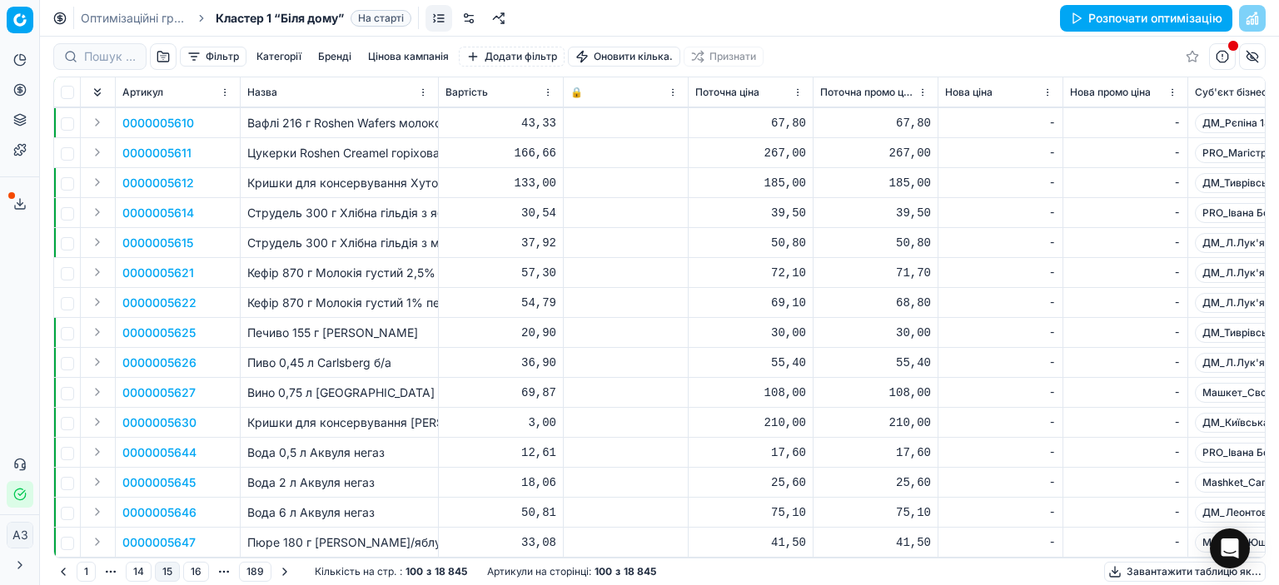
click at [191, 575] on button "16" at bounding box center [196, 572] width 26 height 20
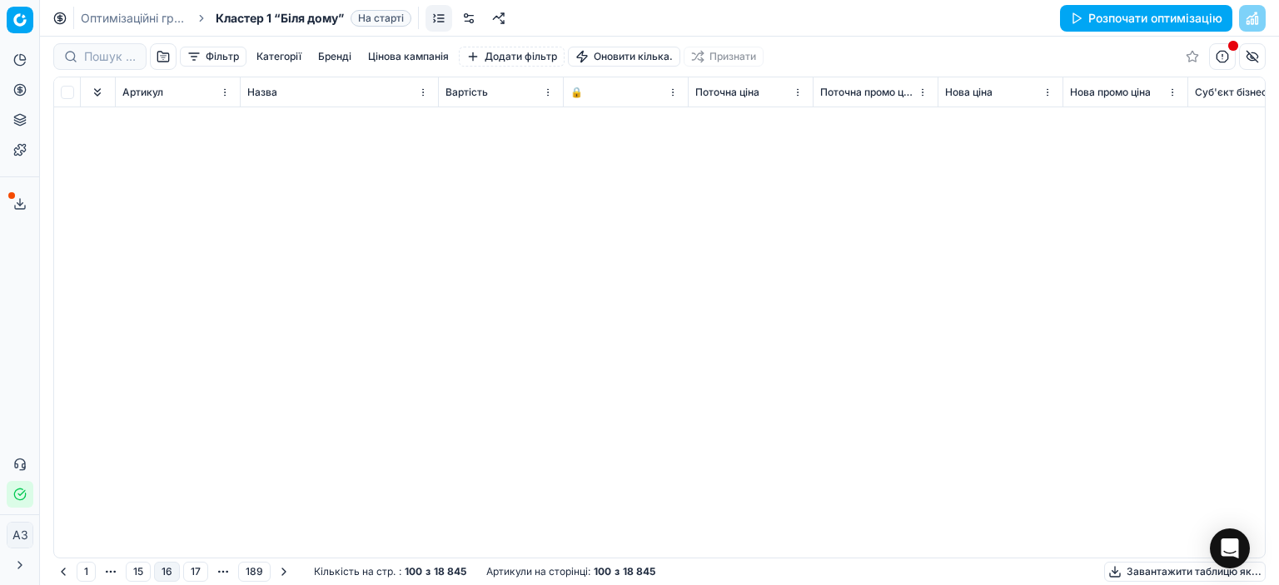
scroll to position [2558, 0]
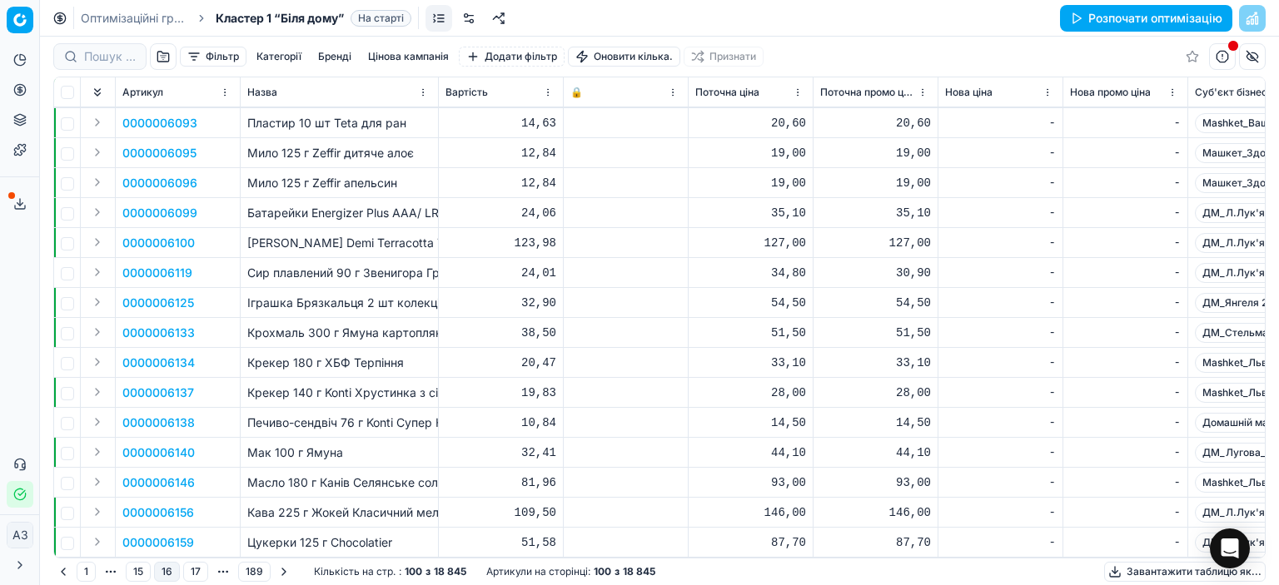
click at [192, 575] on button "17" at bounding box center [195, 572] width 25 height 20
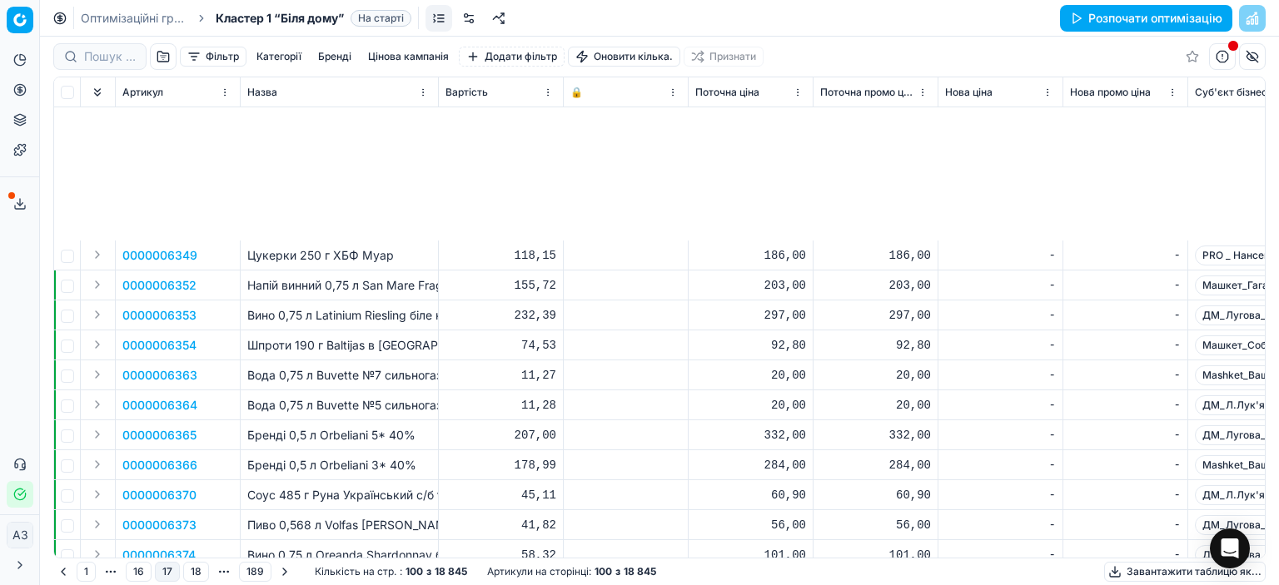
scroll to position [1165, 0]
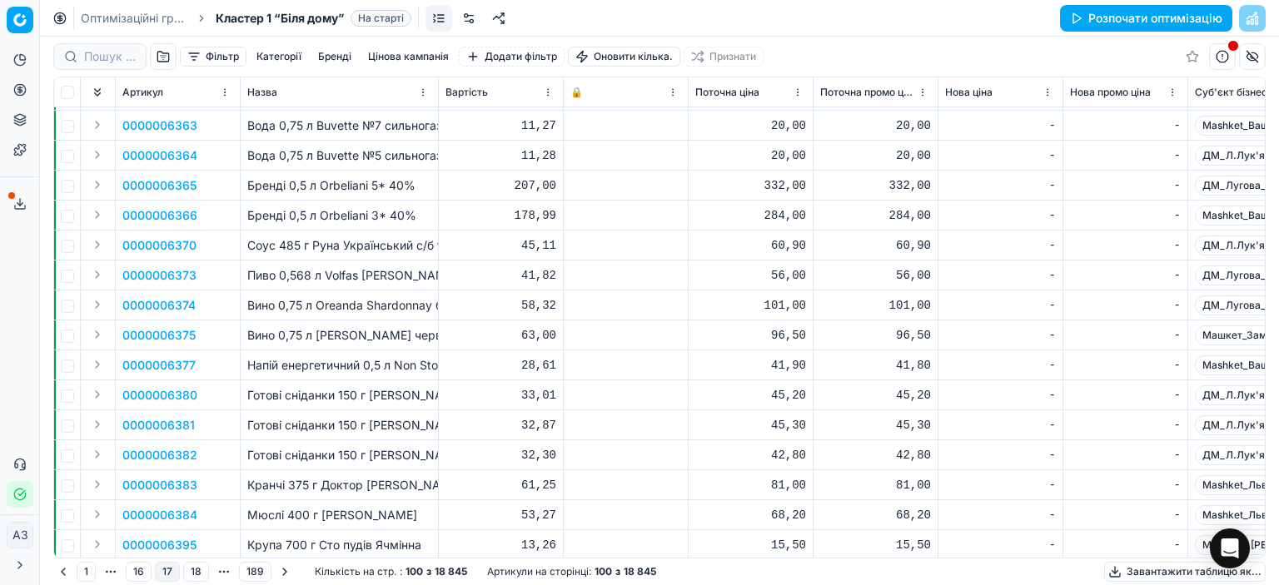
click at [28, 487] on button "Статус інтеграції" at bounding box center [20, 494] width 27 height 27
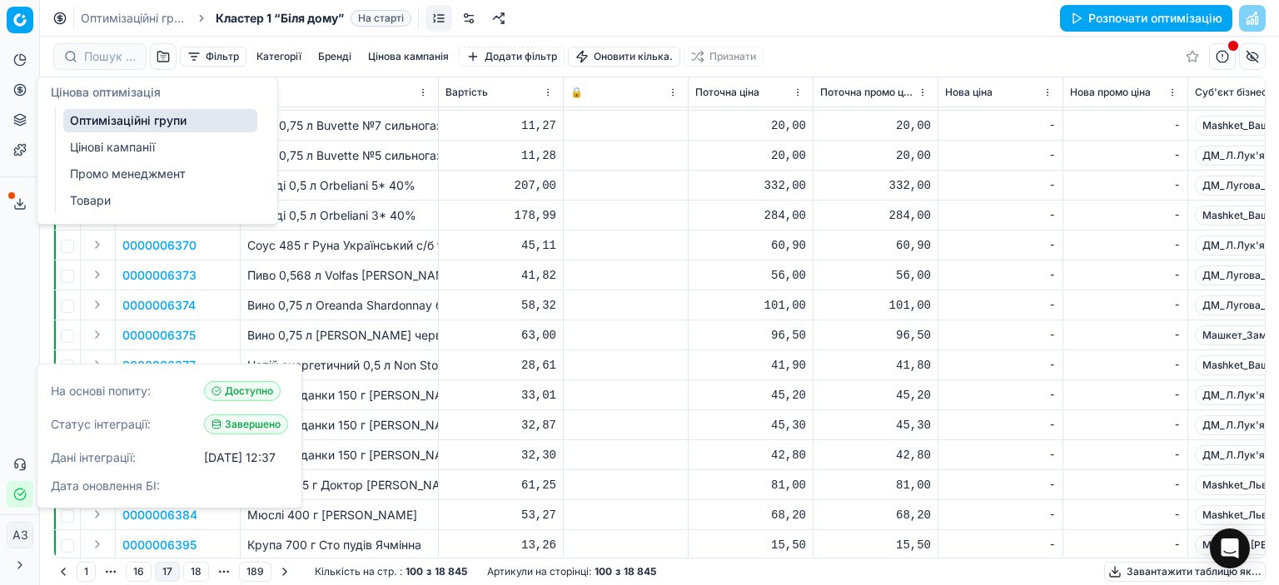
click at [83, 118] on font "Оптимізаційні групи" at bounding box center [128, 120] width 117 height 14
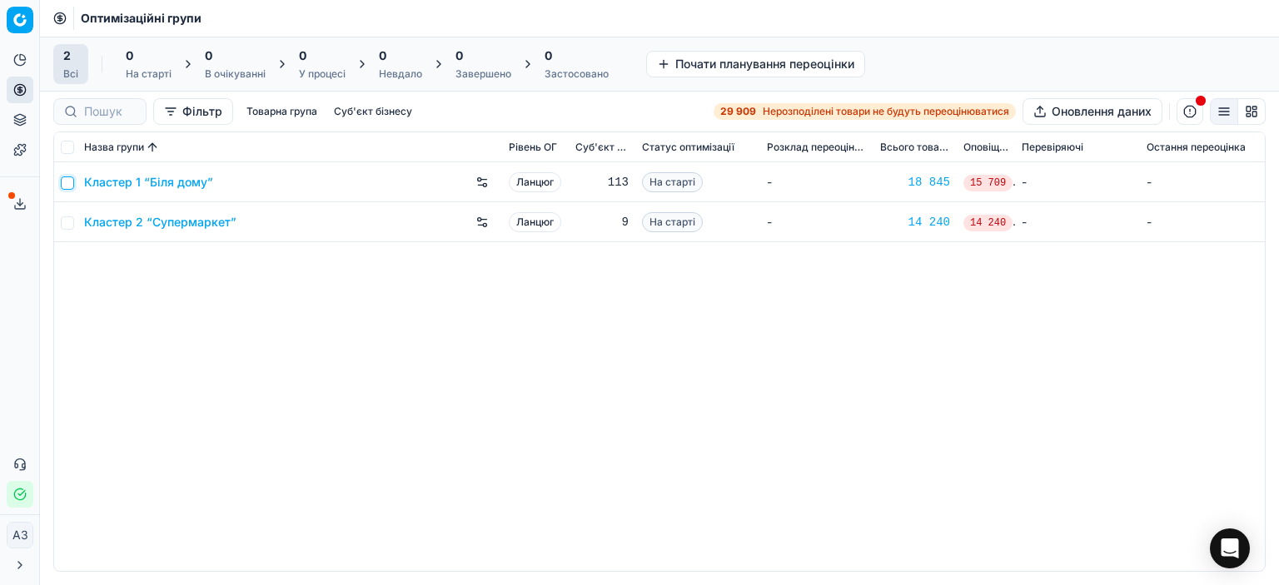
click at [64, 182] on input "checkbox" at bounding box center [67, 182] width 13 height 13
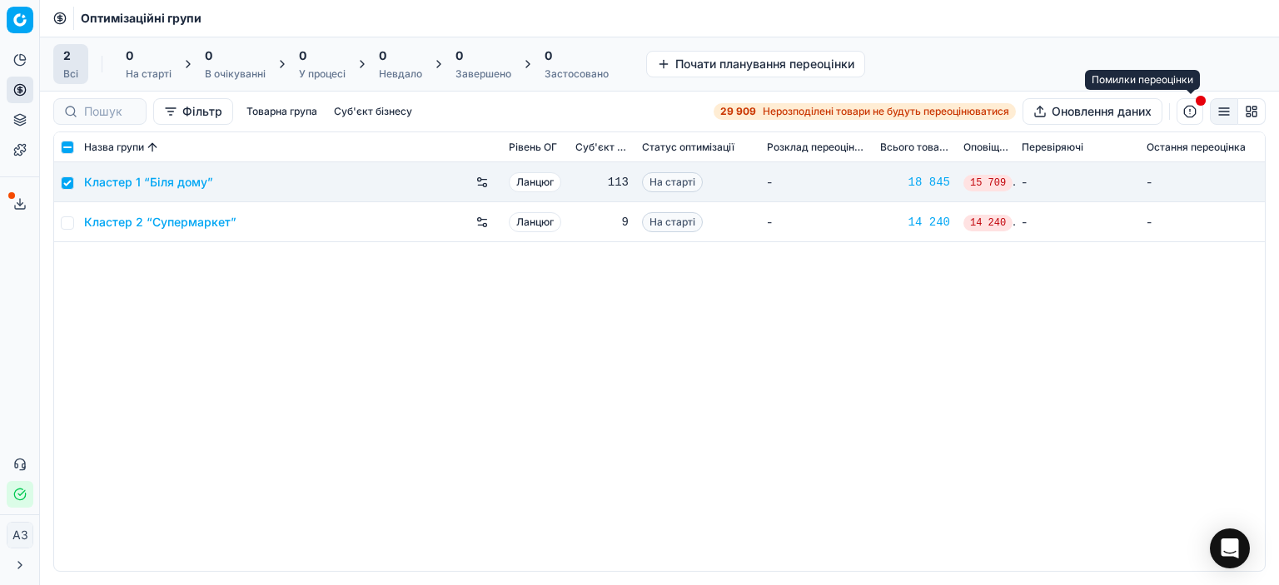
click at [1186, 120] on button "button" at bounding box center [1189, 111] width 27 height 27
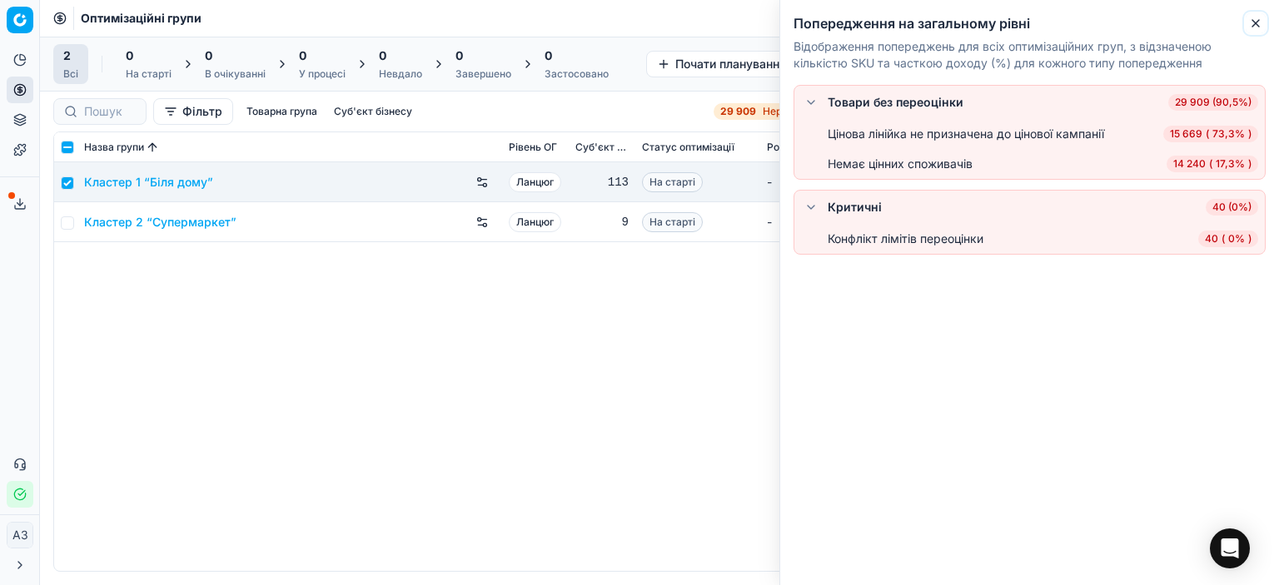
click at [1252, 15] on button "Закрити" at bounding box center [1255, 23] width 20 height 20
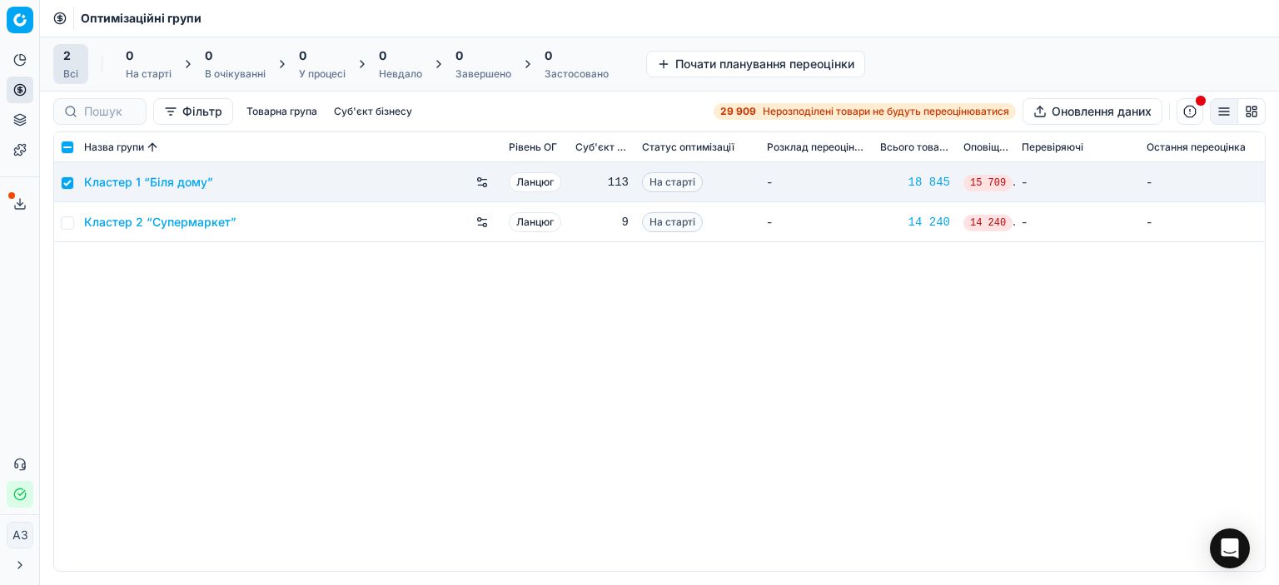
click at [562, 362] on div "Кластер 1 “Біля дому” Ланцюг 113 На старті - 18 845 15 709 - - Кластер 2 “Супер…" at bounding box center [659, 366] width 1210 height 409
click at [66, 183] on input "checkbox" at bounding box center [67, 182] width 13 height 13
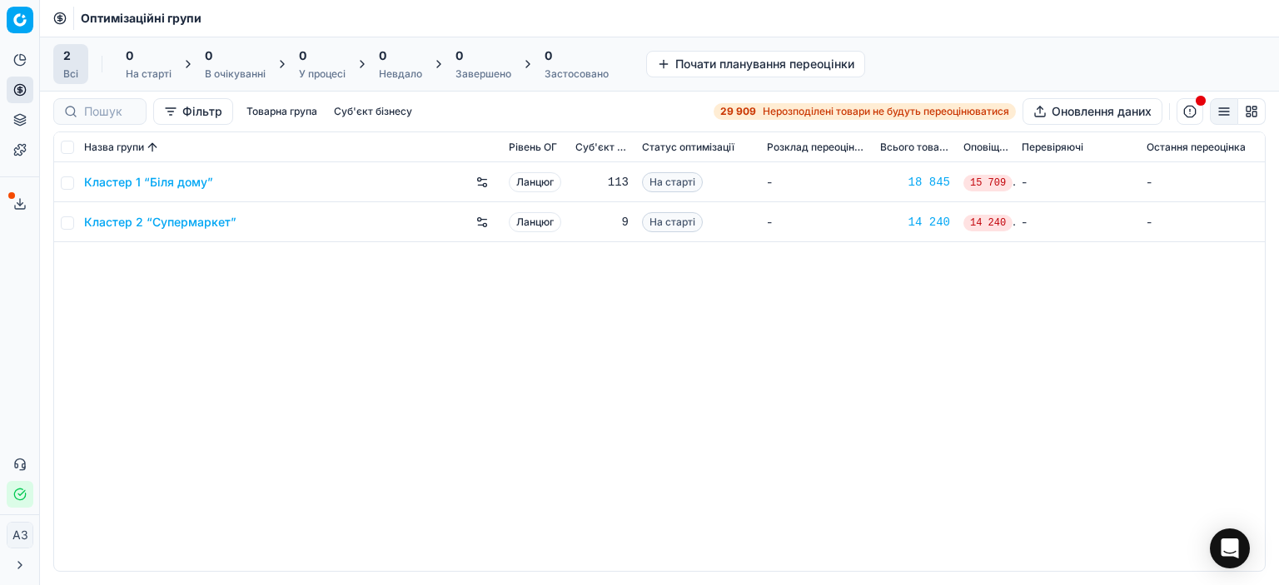
click at [448, 376] on div "Кластер 1 “Біля дому” Ланцюг 113 На старті - 18 845 15 709 - - Кластер 2 “Супер…" at bounding box center [659, 366] width 1210 height 409
click at [67, 179] on input "checkbox" at bounding box center [67, 182] width 13 height 13
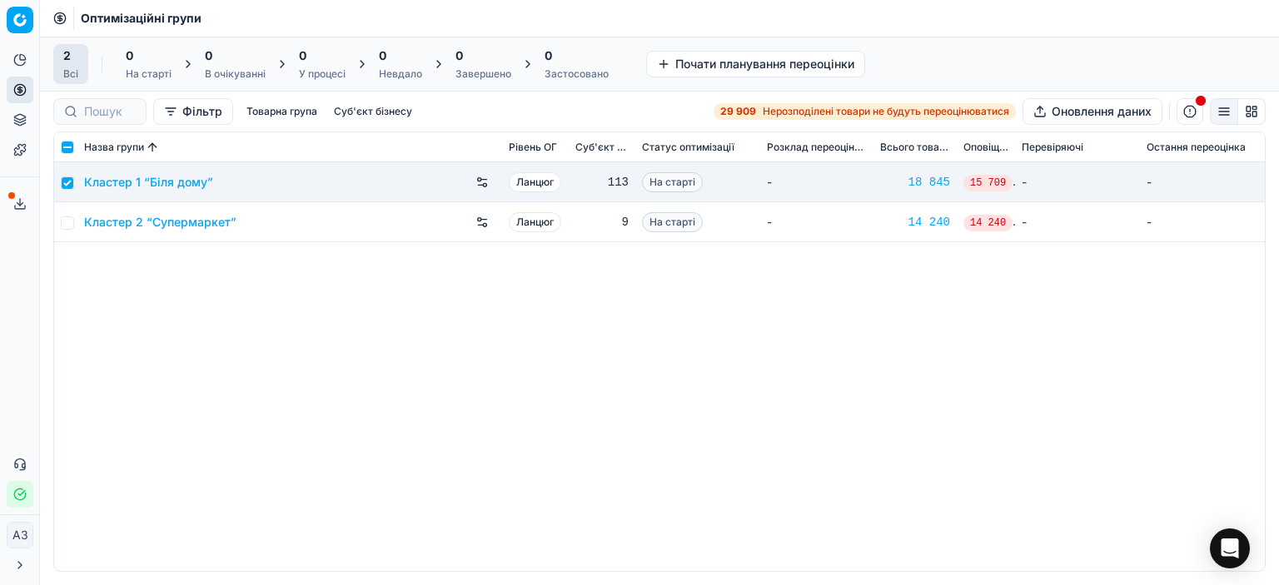
click at [316, 381] on div "Кластер 1 “Біля дому” Ланцюг 113 На старті - 18 845 15 709 - - Кластер 2 “Супер…" at bounding box center [659, 366] width 1210 height 409
click at [774, 66] on font "Почати планування переоцінки" at bounding box center [764, 64] width 179 height 14
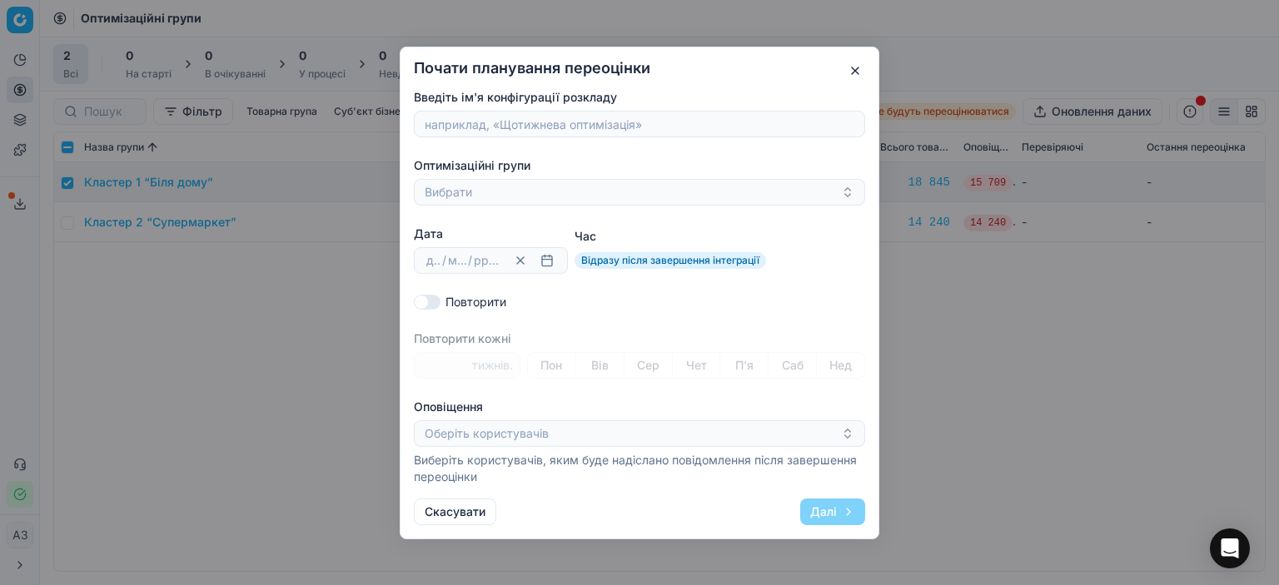
click at [861, 69] on button "button" at bounding box center [855, 71] width 20 height 20
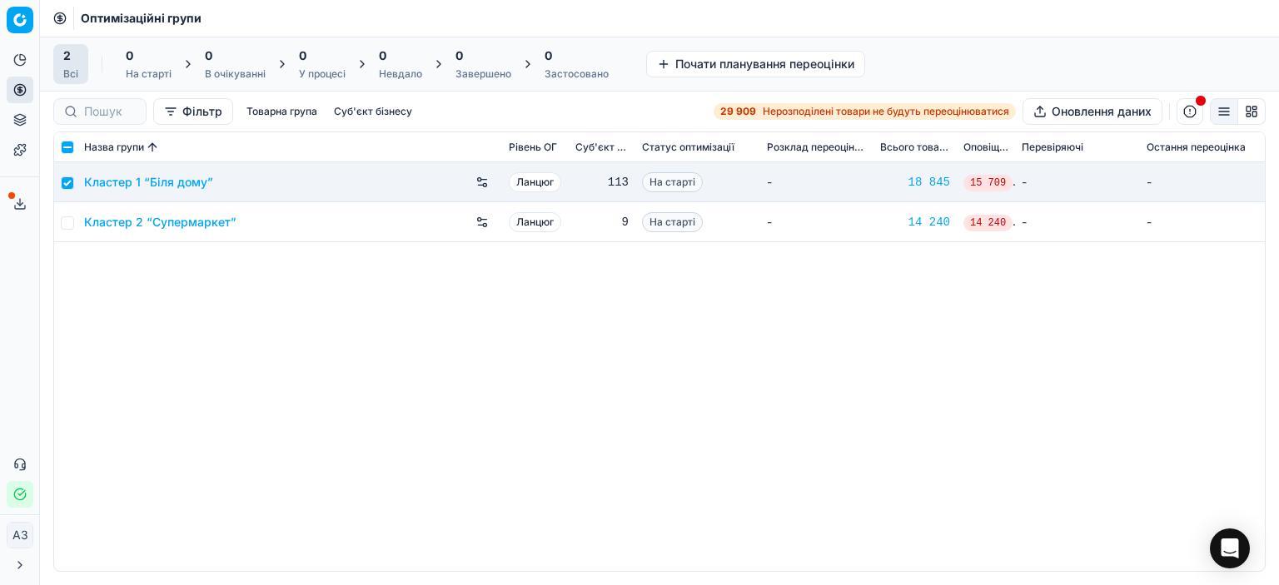
click at [373, 464] on div "Кластер 1 “Біля дому” Ланцюг 113 На старті - 18 845 15 709 - - Кластер 2 “Супер…" at bounding box center [659, 366] width 1210 height 409
click at [146, 50] on div "0" at bounding box center [149, 55] width 46 height 17
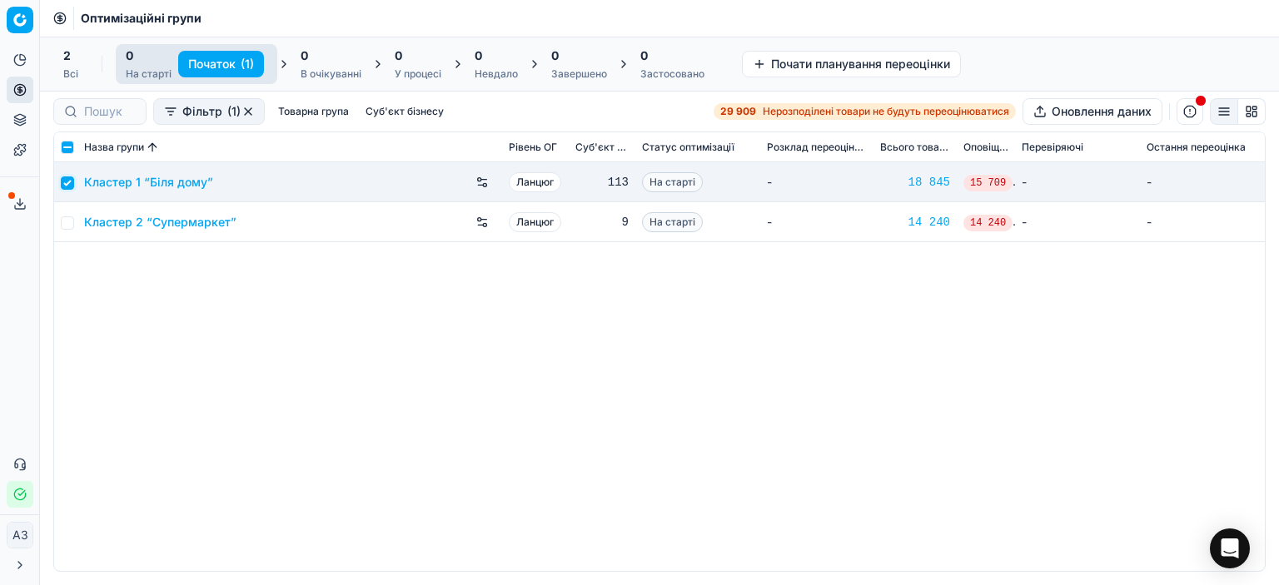
click at [65, 182] on input "checkbox" at bounding box center [67, 182] width 13 height 13
checkbox input "false"
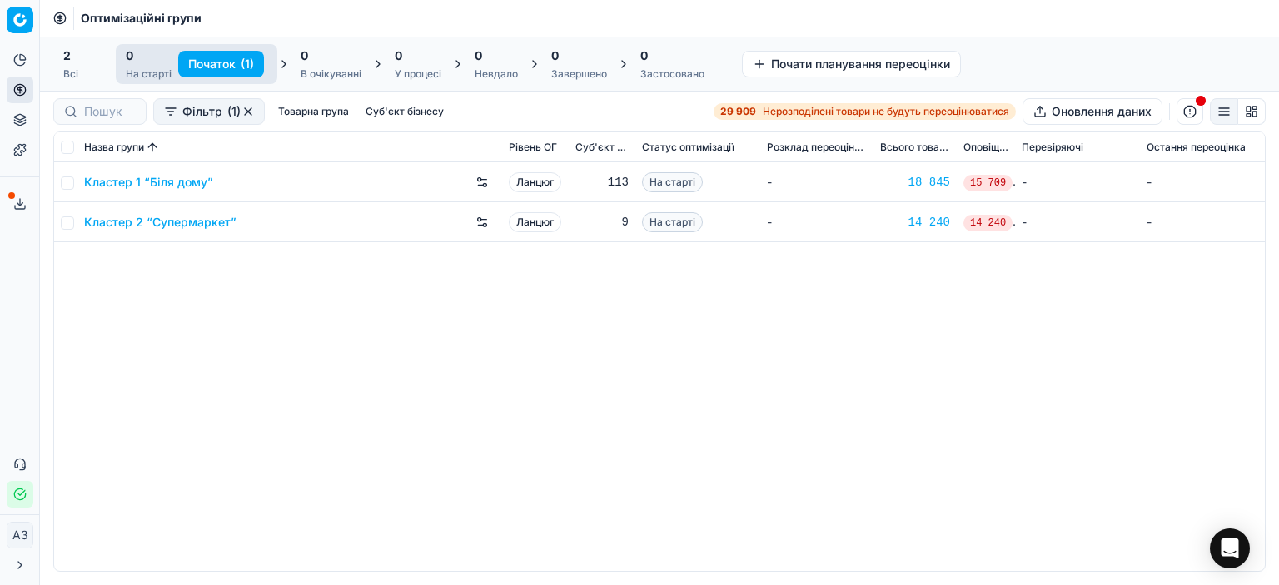
click at [256, 385] on div "Кластер 1 “Біля дому” Ланцюг 113 На старті - 18 845 15 709 - - Кластер 2 “Супер…" at bounding box center [659, 366] width 1210 height 409
click at [219, 62] on font "Початок" at bounding box center [211, 64] width 47 height 14
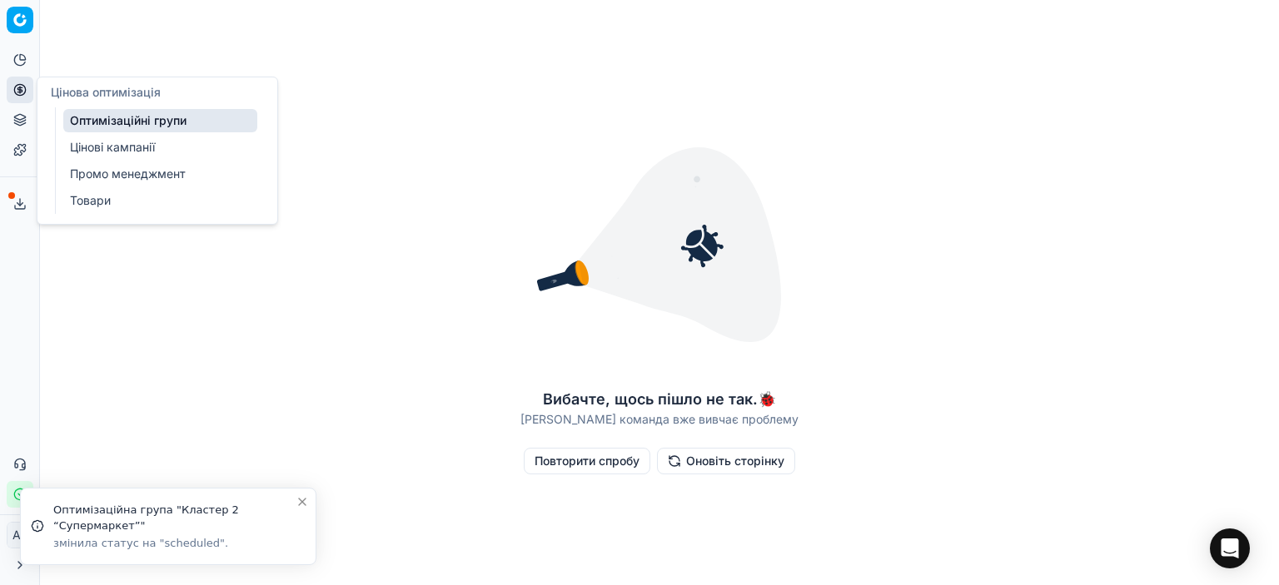
click at [17, 89] on icon at bounding box center [19, 89] width 13 height 13
click at [67, 118] on link "Оптимізаційні групи" at bounding box center [160, 120] width 194 height 23
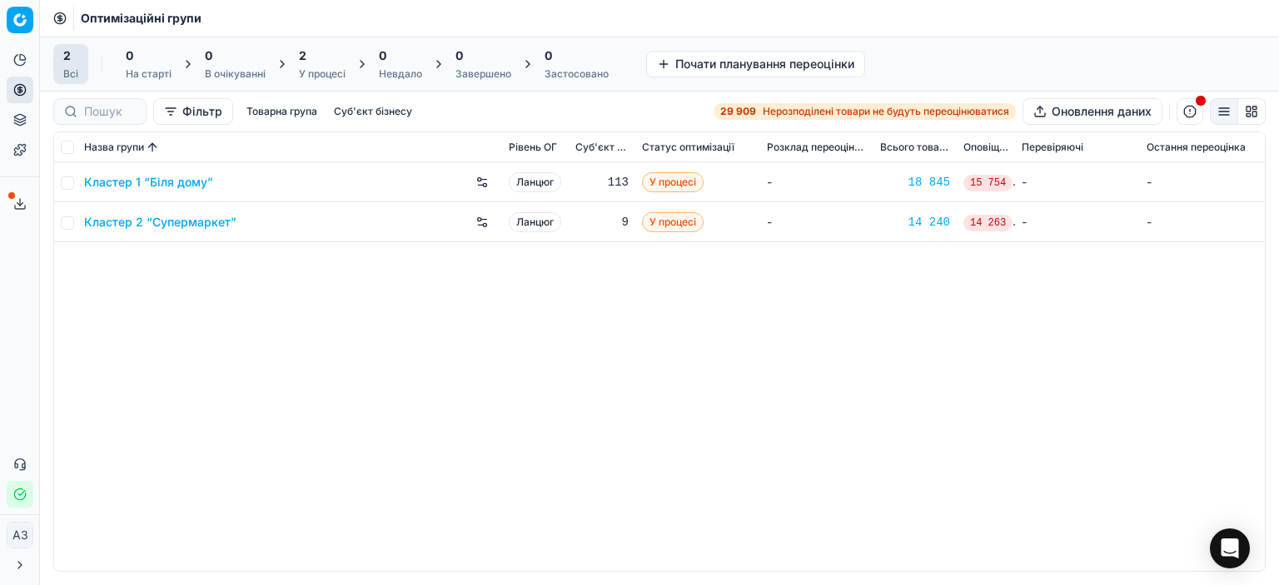
click at [633, 380] on div "Кластер 1 “Біля дому” Ланцюг 113 У процесі - 18 845 15 754 - - Кластер 2 “Супер…" at bounding box center [659, 366] width 1210 height 409
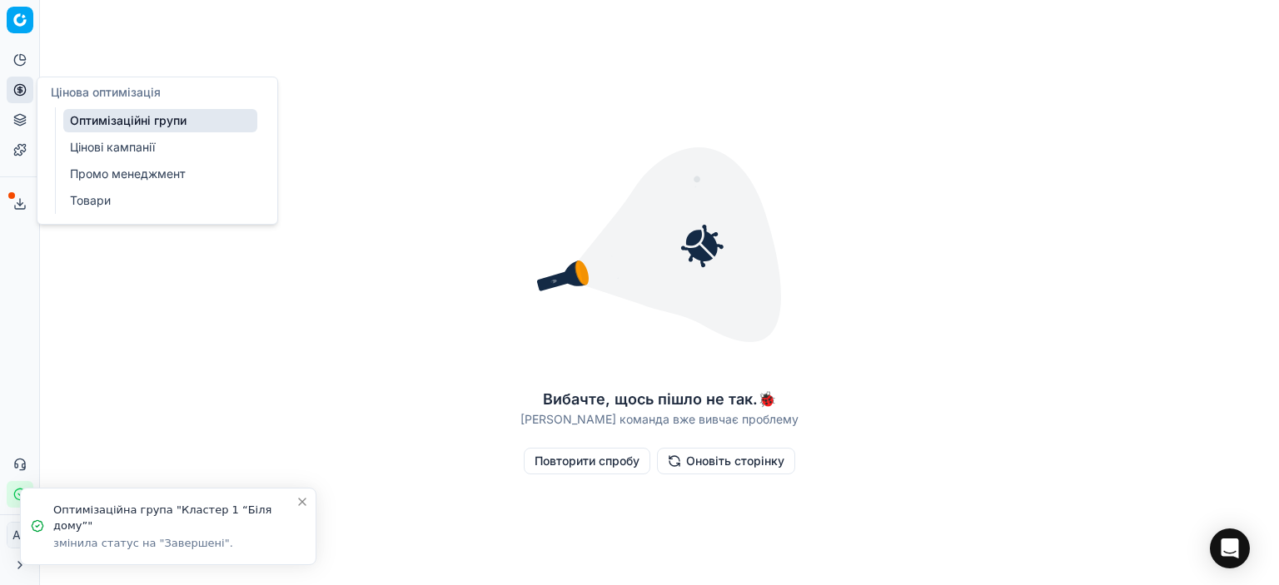
click at [90, 142] on font "Цінові кампанії" at bounding box center [112, 147] width 85 height 14
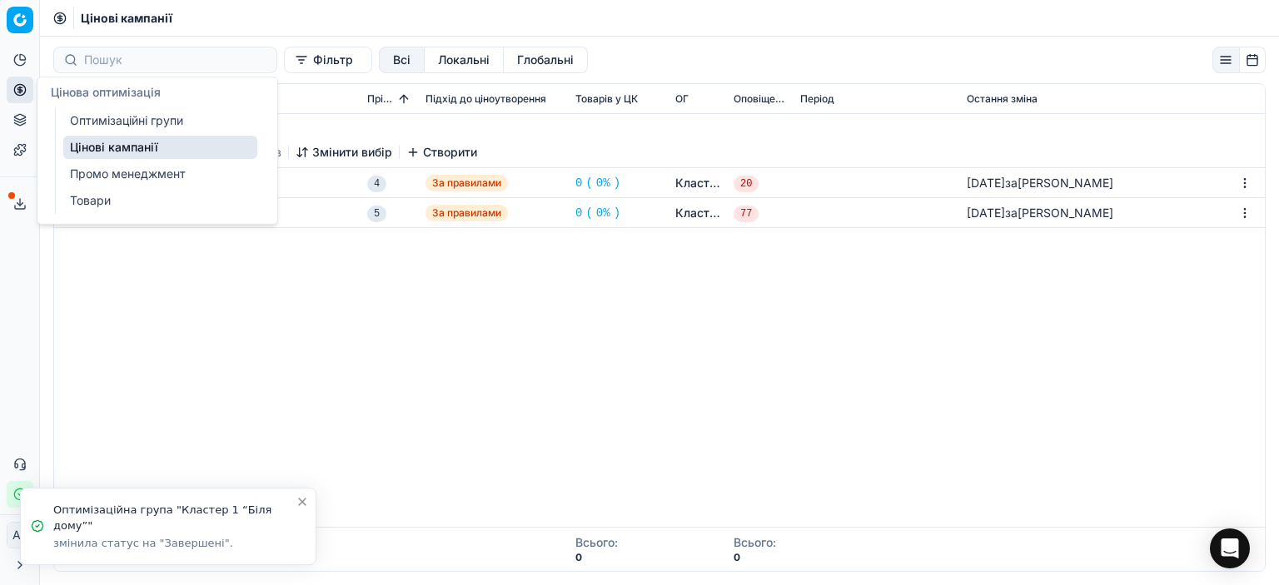
click at [88, 162] on link "Промо менеджмент" at bounding box center [160, 173] width 194 height 23
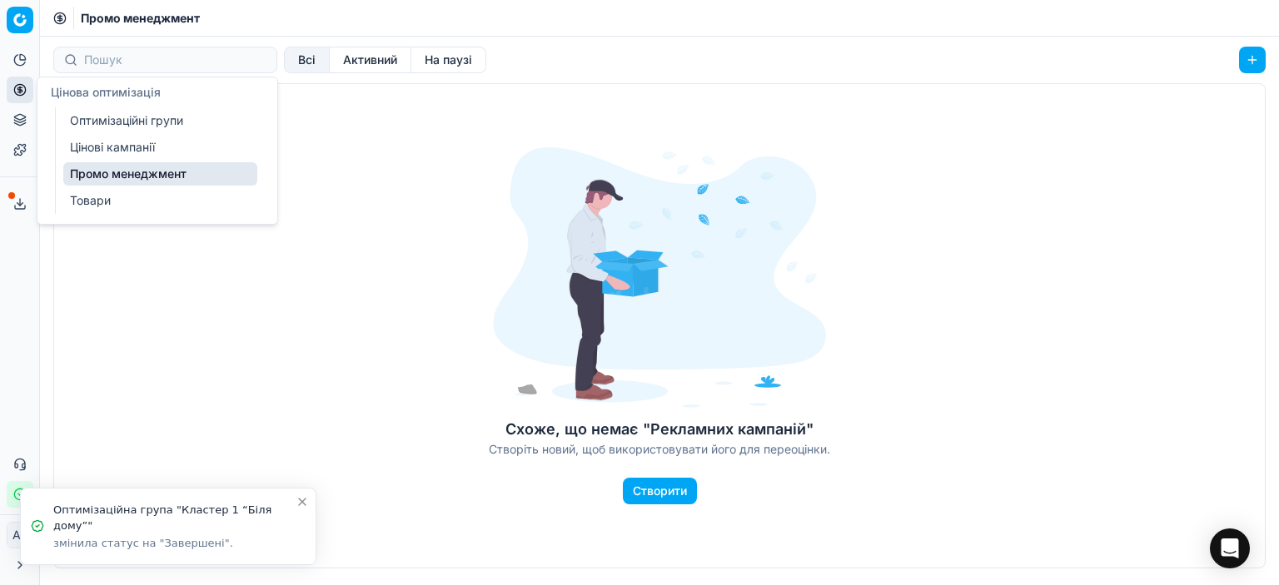
click at [89, 117] on font "Оптимізаційні групи" at bounding box center [126, 120] width 113 height 14
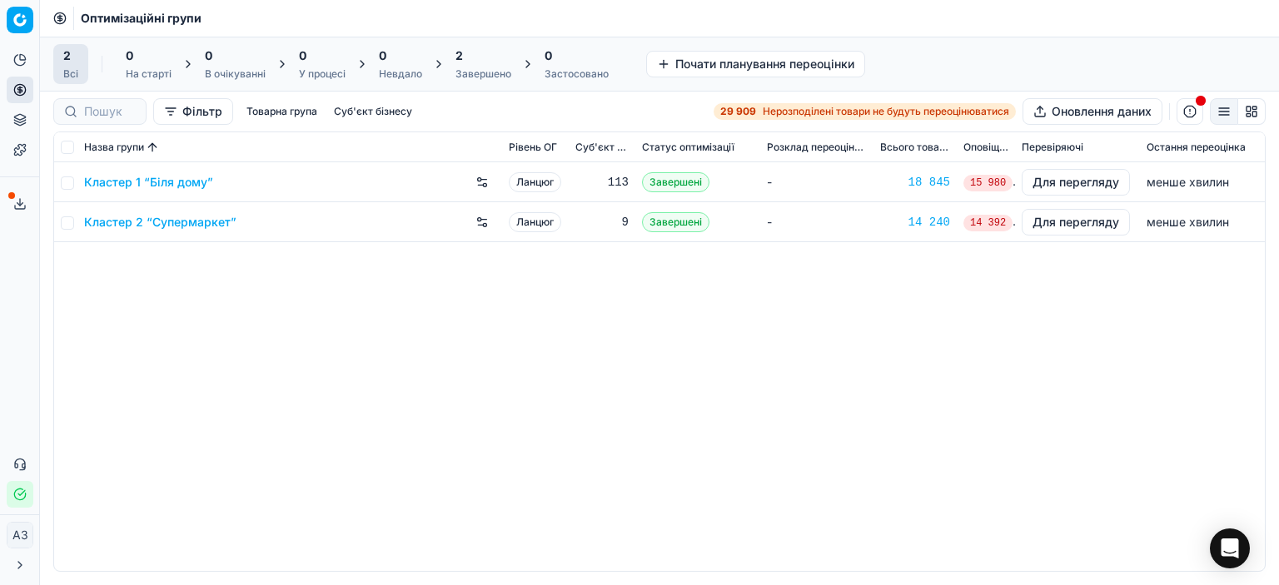
click at [569, 379] on div "Кластер 1 “Біля дому” Ланцюг 113 Завершені - 18 845 15 980 Для перегляду менше …" at bounding box center [659, 366] width 1210 height 409
click at [672, 179] on font "Завершені" at bounding box center [675, 182] width 52 height 12
click at [153, 181] on font "Кластер 1 “Біля дому”" at bounding box center [148, 182] width 129 height 14
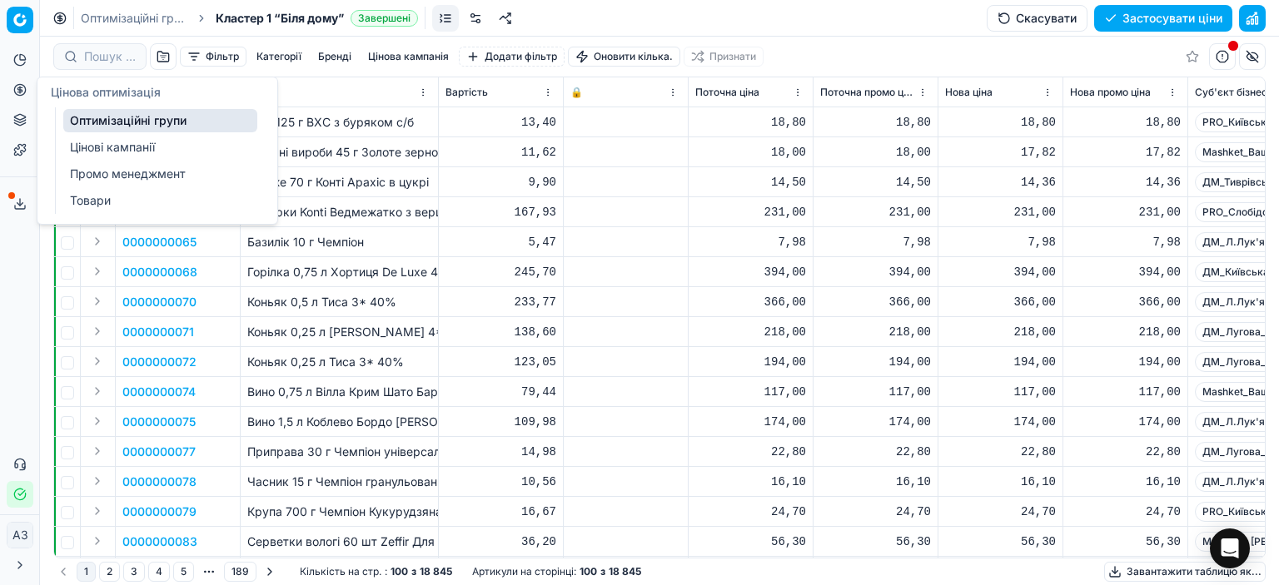
click at [73, 116] on font "Оптимізаційні групи" at bounding box center [128, 120] width 117 height 14
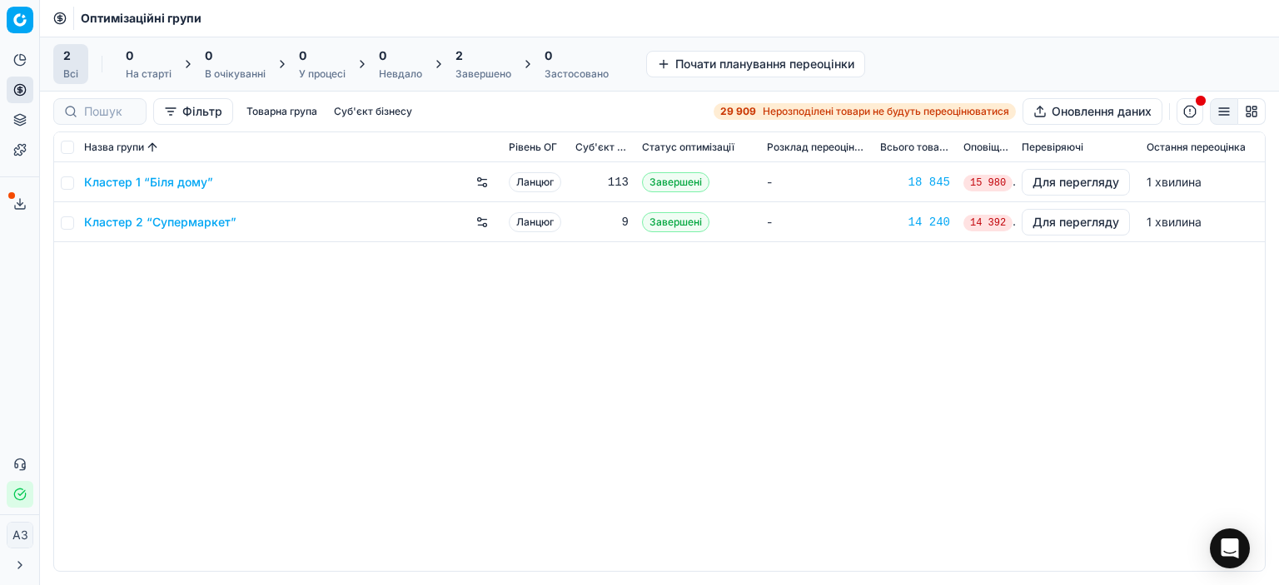
click at [708, 359] on div "Кластер 1 “Біля дому” Ланцюг 113 Завершені - 18 845 15 980 Для перегляду 1 хвил…" at bounding box center [659, 366] width 1210 height 409
click at [1198, 185] on font "1 хвилина" at bounding box center [1173, 182] width 55 height 14
click at [1183, 225] on font "1 хвилина" at bounding box center [1173, 222] width 55 height 14
click at [871, 418] on div "Кластер 1 “Біля дому” Ланцюг 113 Завершені - 18 845 15 980 Для перегляду 1 хвил…" at bounding box center [659, 366] width 1210 height 409
click at [1189, 148] on font "Остання переоцінка" at bounding box center [1195, 147] width 99 height 12
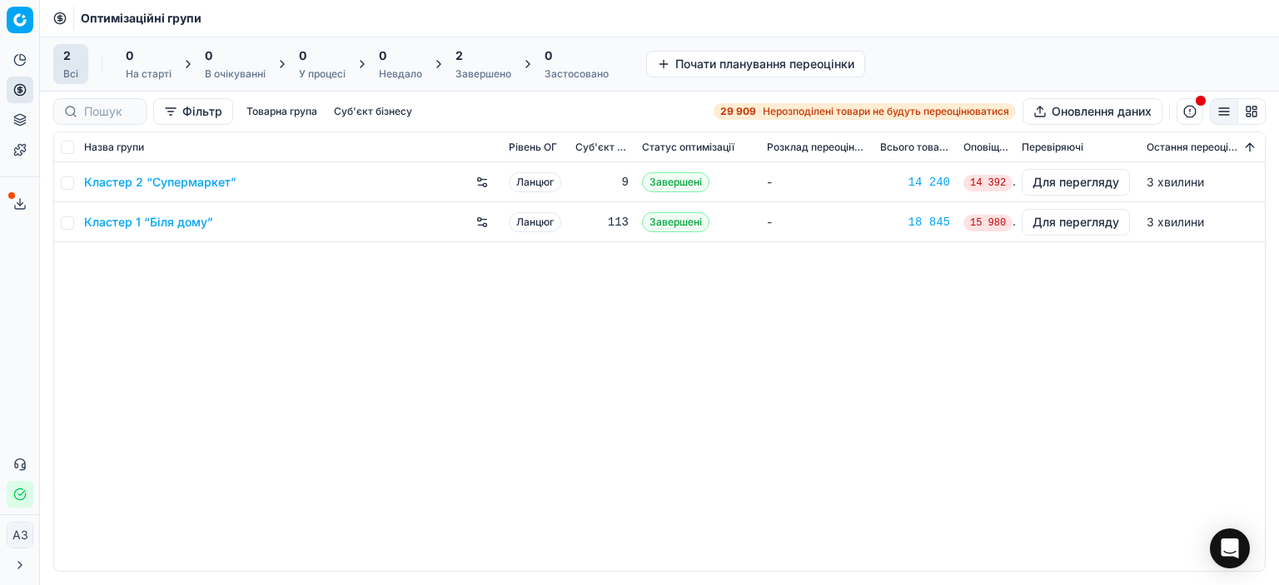
click at [1043, 149] on font "Перевіряючі" at bounding box center [1052, 147] width 62 height 12
click at [1189, 148] on font "Остання переоцінка" at bounding box center [1195, 147] width 99 height 12
click at [1029, 152] on font "Перевіряючі" at bounding box center [1052, 147] width 62 height 12
click at [573, 338] on div "Кластер 1 “Біля дому” Ланцюг 113 Завершені - 18 845 15 980 Для перегляду 3 хвил…" at bounding box center [659, 366] width 1210 height 409
click at [470, 71] on font "Завершено" at bounding box center [483, 73] width 56 height 12
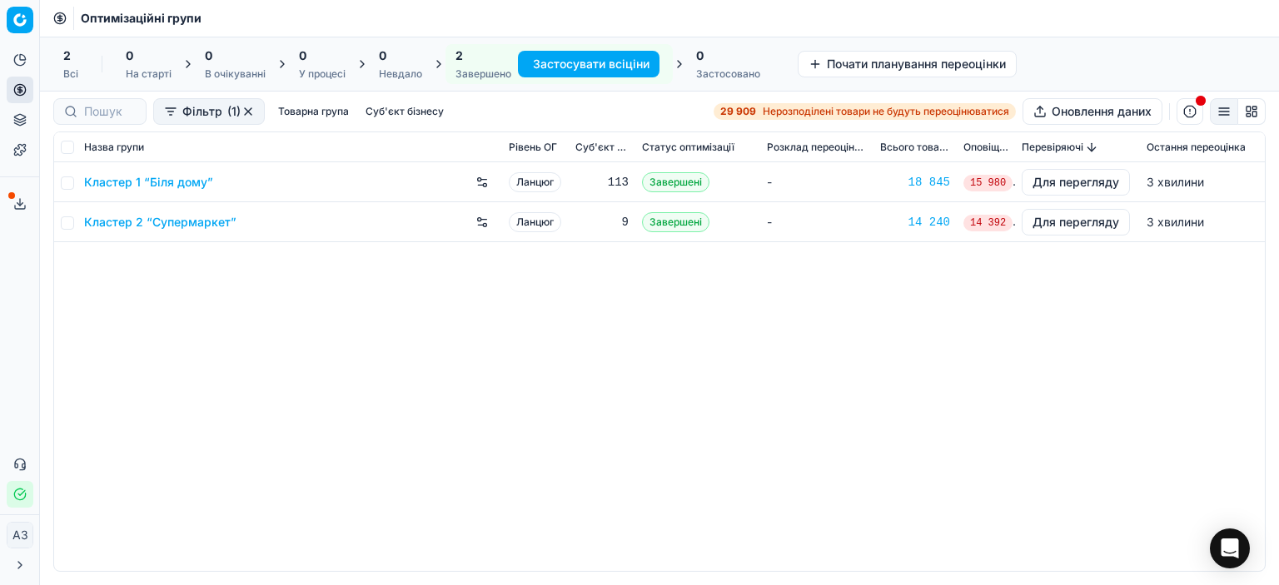
click at [396, 351] on div "Кластер 1 “Біля дому” Ланцюг 113 Завершені - 18 845 15 980 Для перегляду 3 хвил…" at bounding box center [659, 366] width 1210 height 409
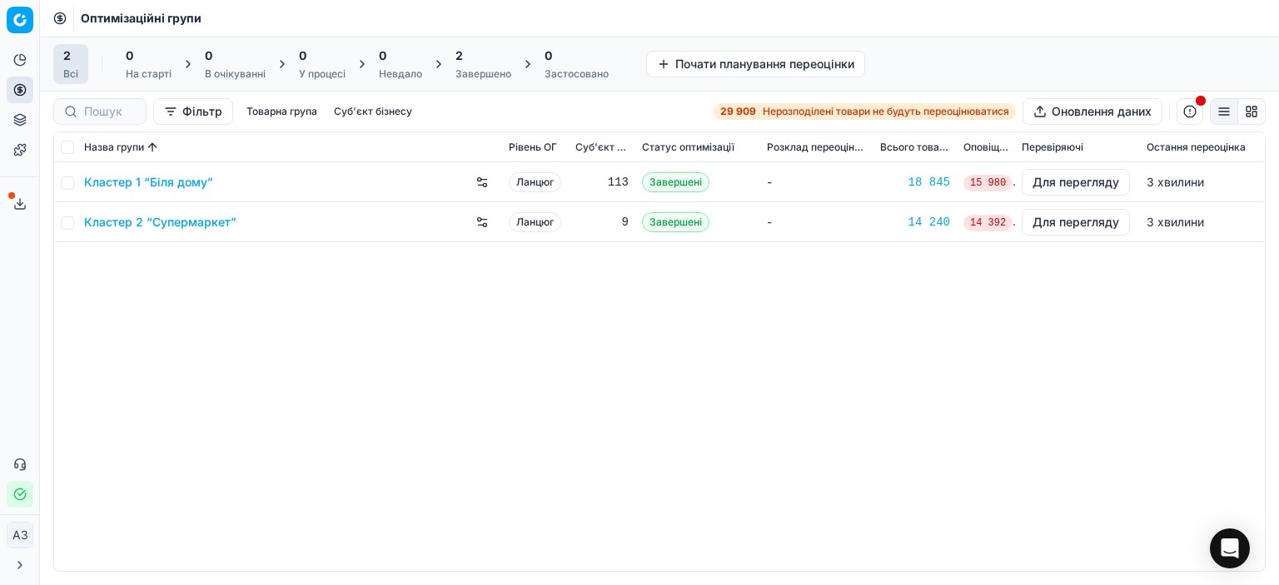
click at [1168, 419] on div "Кластер 1 “Біля дому” Ланцюг 113 Завершені - 18 845 15 980 Для перегляду 3 хвил…" at bounding box center [659, 366] width 1210 height 409
click at [499, 425] on div "Кластер 1 “Біля дому” Ланцюг 113 Завершені - 18 845 15 980 Для перегляду 3 хвил…" at bounding box center [659, 366] width 1210 height 409
